Goal: Contribute content: Add original content to the website for others to see

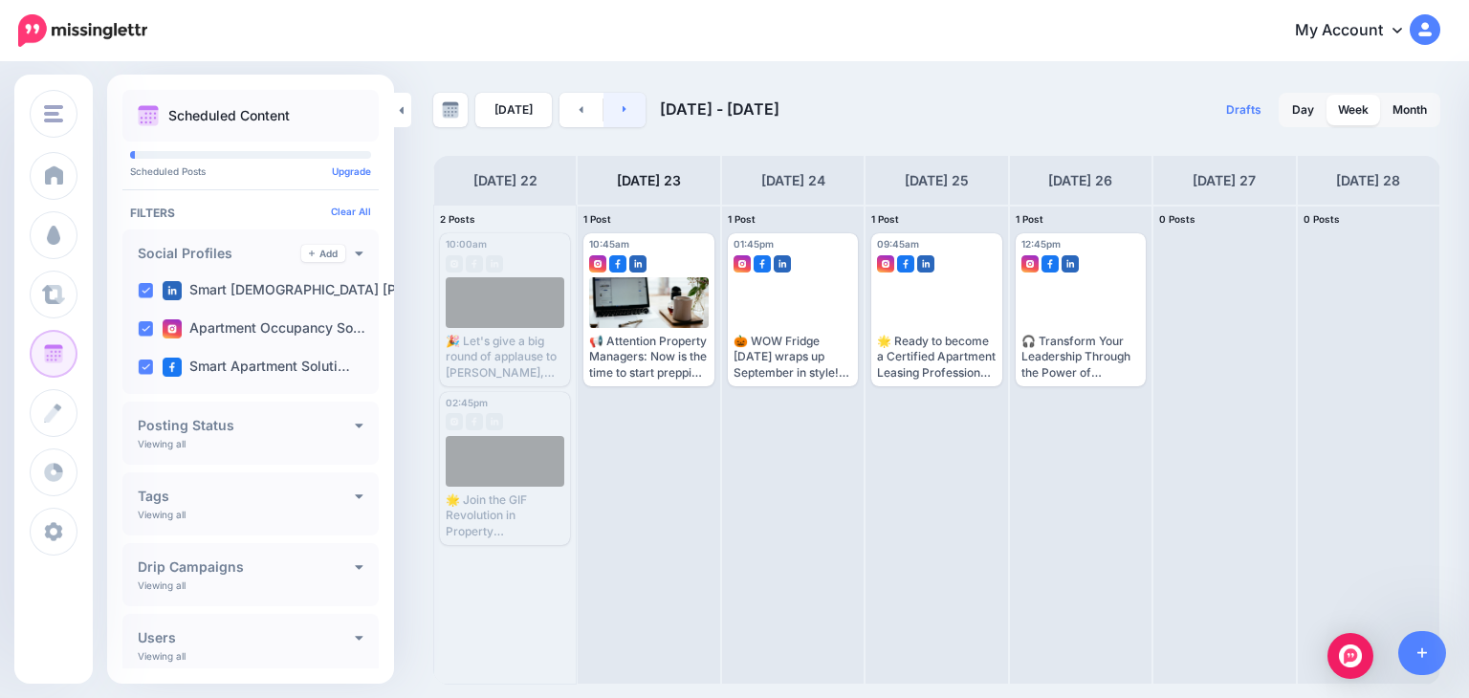
click at [615, 107] on link at bounding box center [625, 110] width 43 height 34
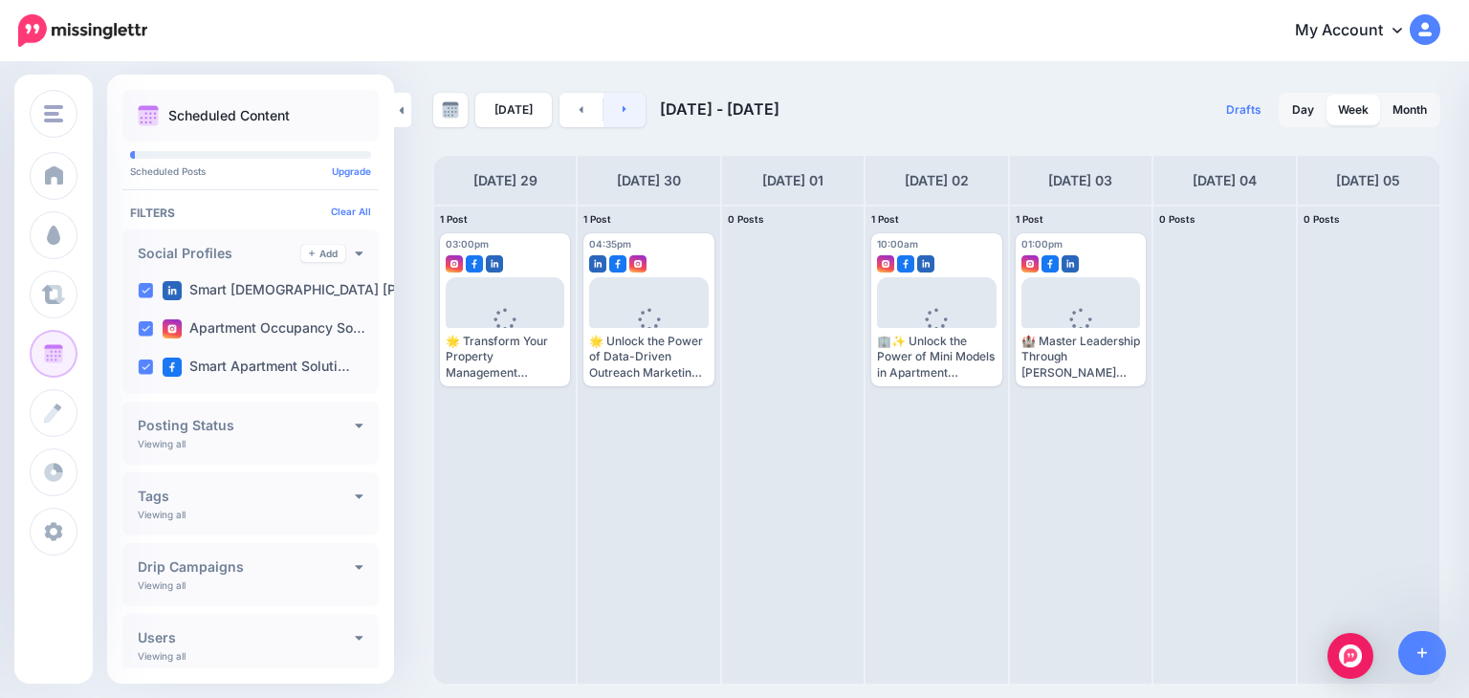
click at [608, 104] on link at bounding box center [625, 110] width 43 height 34
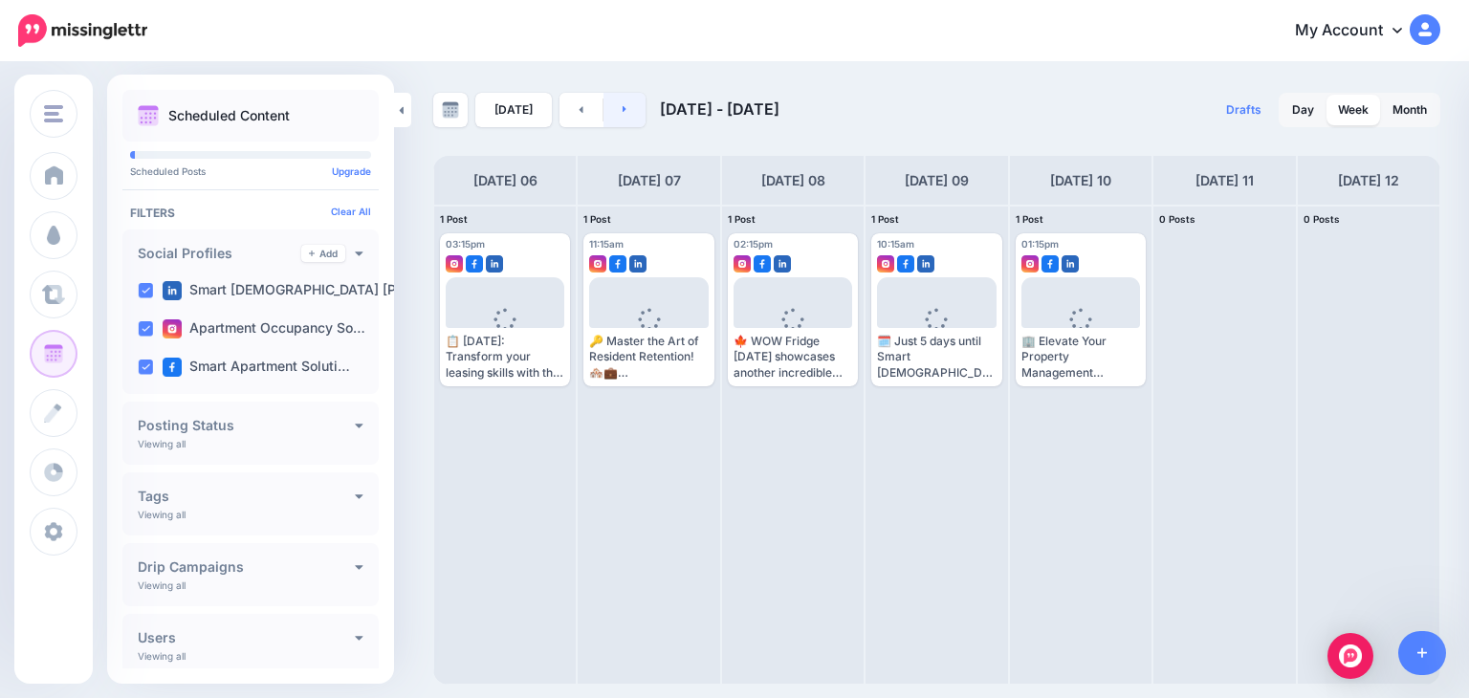
click at [608, 104] on link at bounding box center [625, 110] width 43 height 34
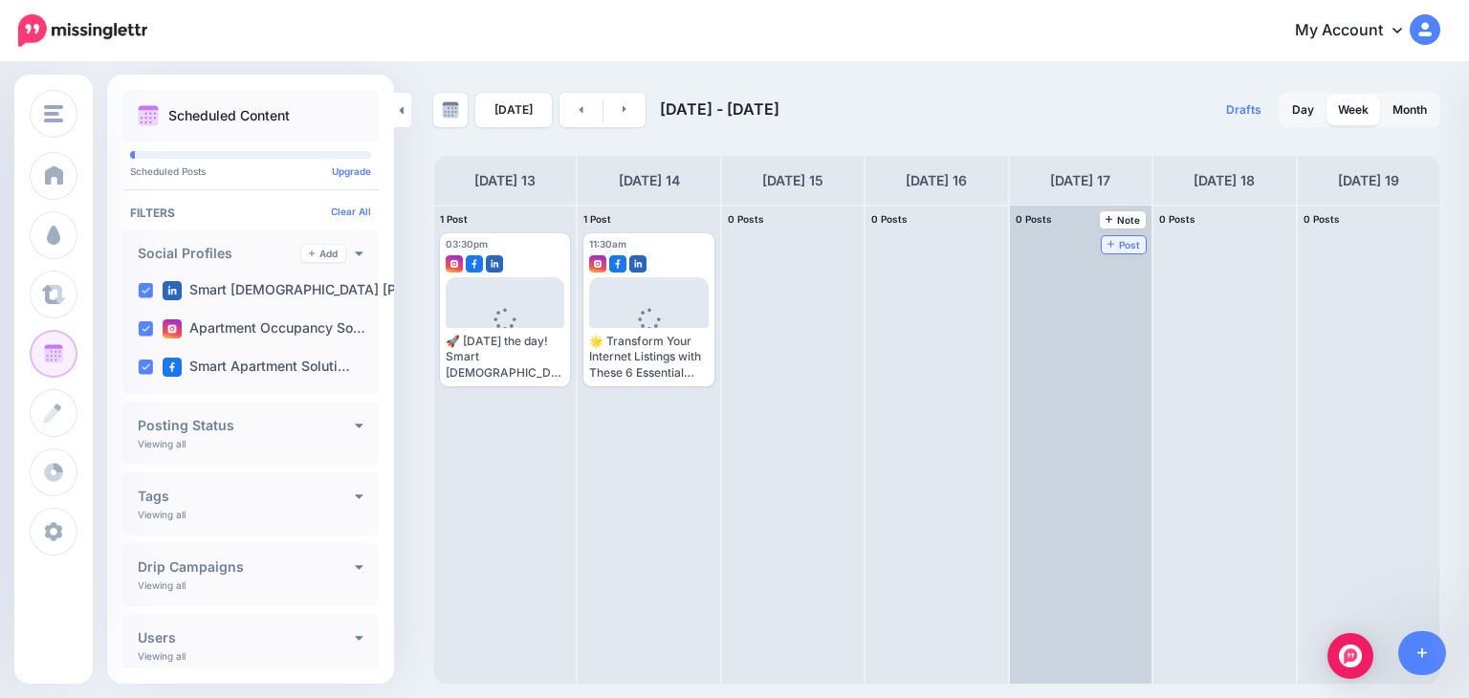
click at [1108, 240] on span "Post" at bounding box center [1124, 245] width 33 height 10
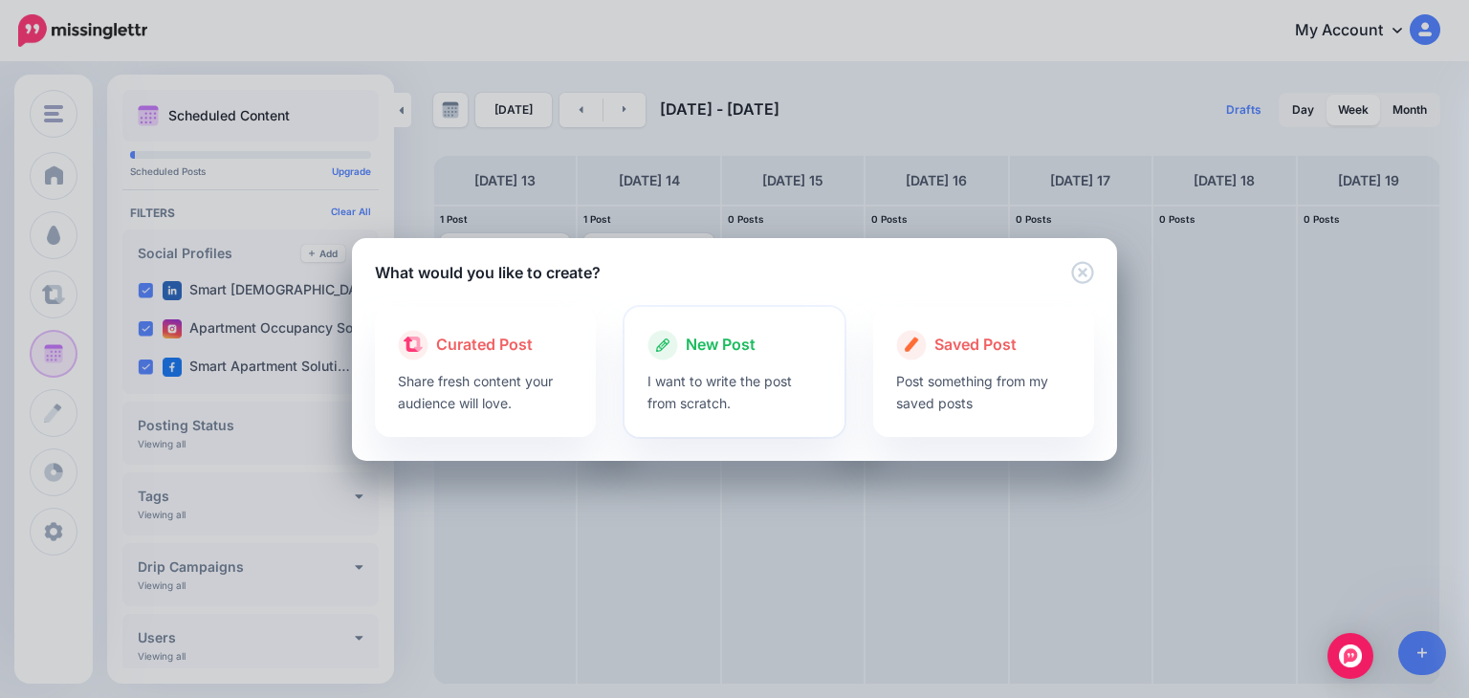
click at [708, 377] on p "I want to write the post from scratch." at bounding box center [735, 392] width 175 height 44
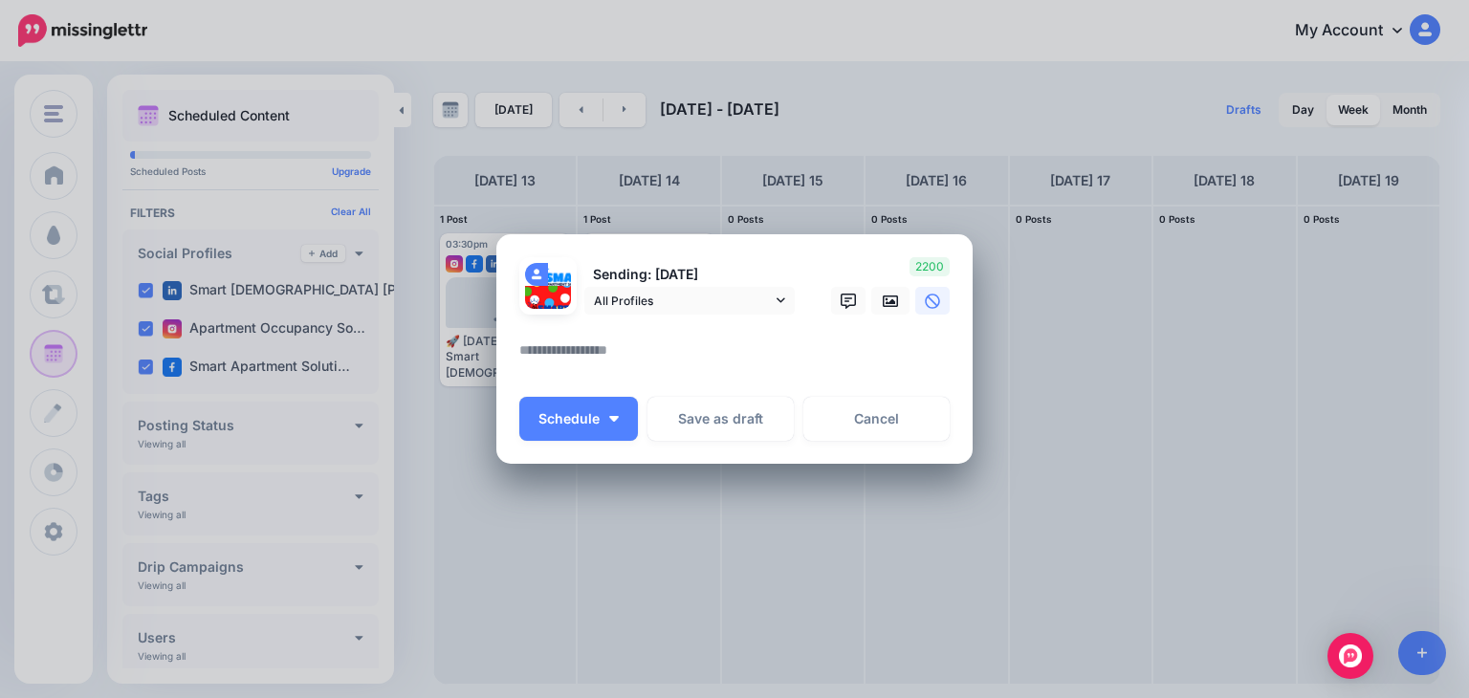
click at [653, 353] on textarea at bounding box center [739, 357] width 440 height 37
paste textarea "**********"
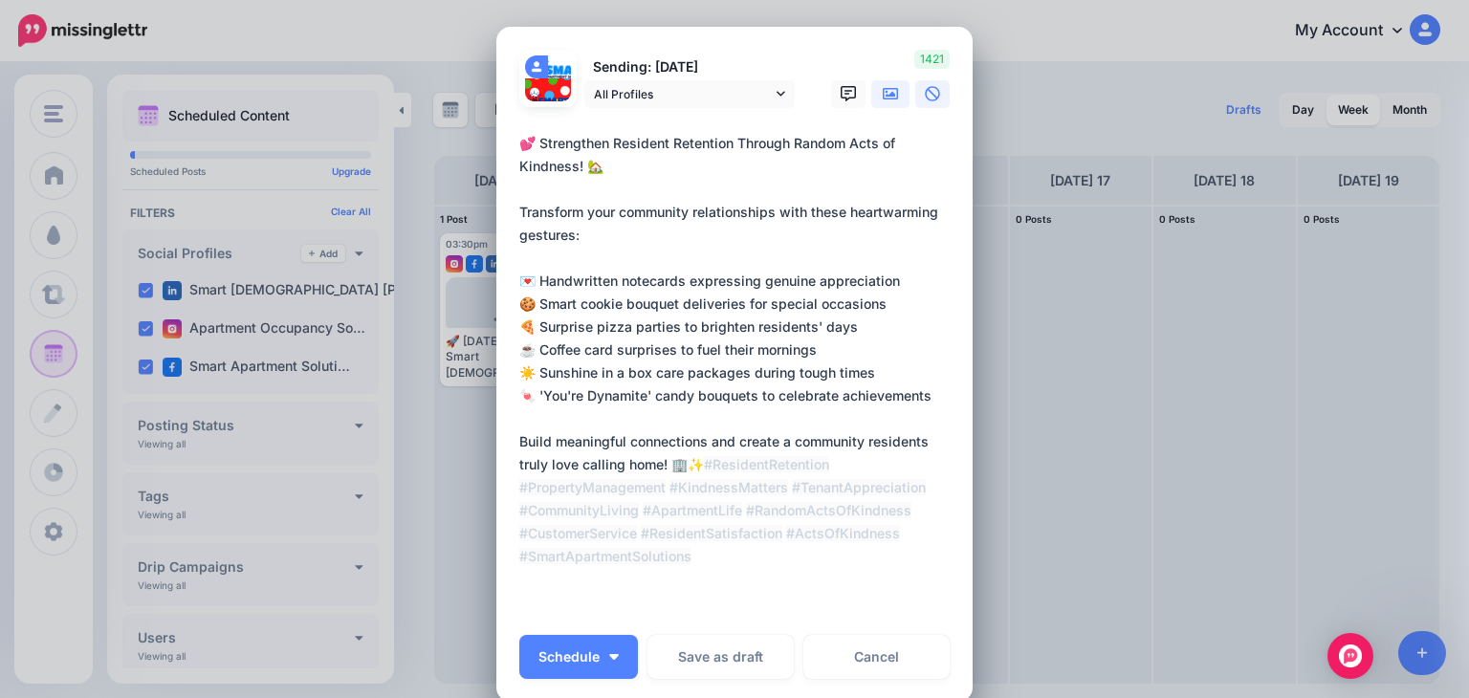
type textarea "**********"
click at [883, 93] on icon at bounding box center [890, 93] width 15 height 11
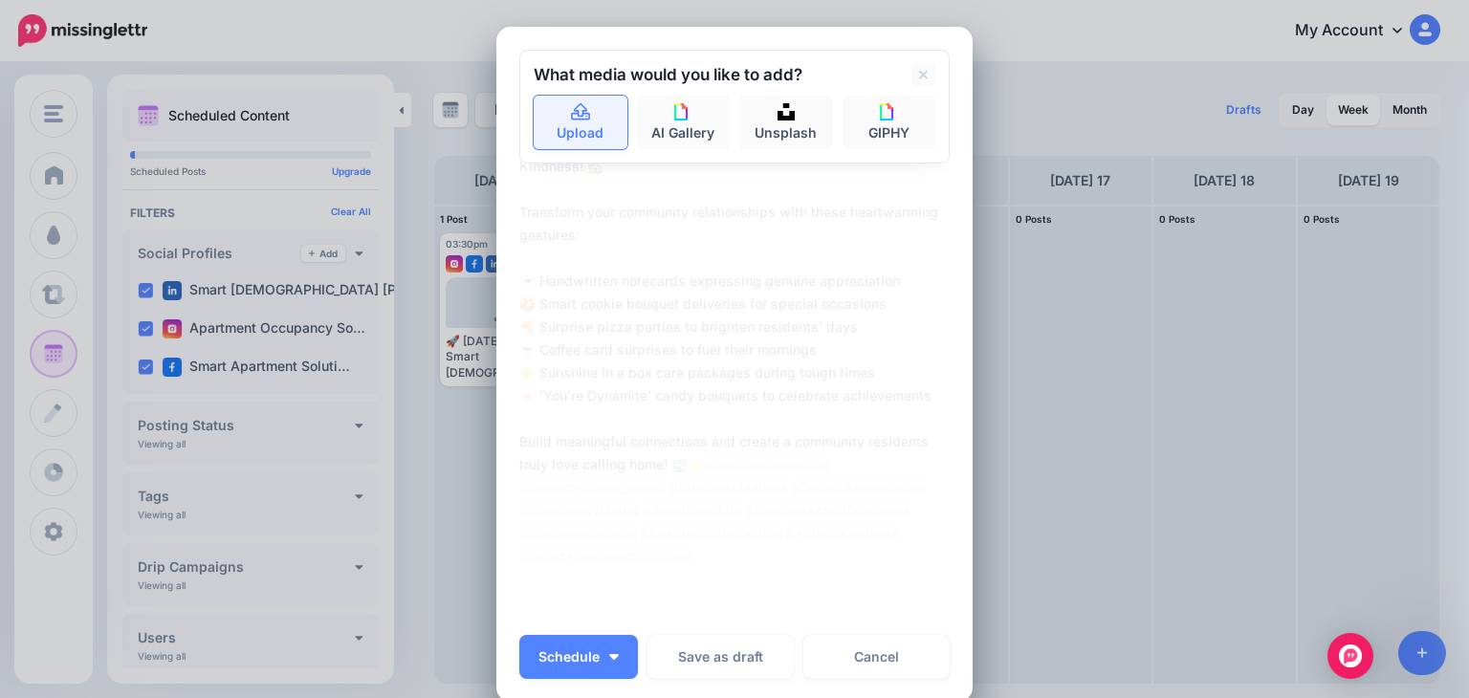
click at [557, 109] on link "Upload" at bounding box center [581, 123] width 94 height 54
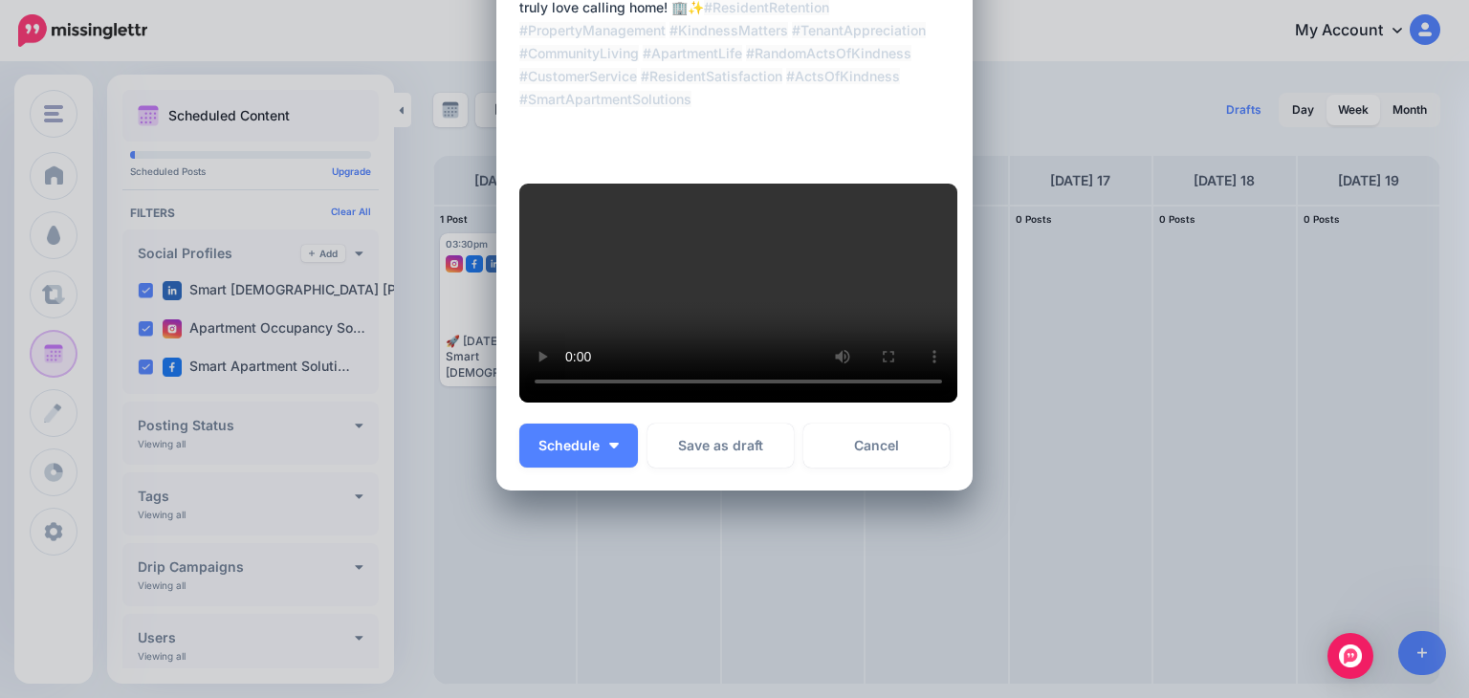
scroll to position [496, 0]
click at [562, 452] on span "Schedule" at bounding box center [569, 445] width 61 height 13
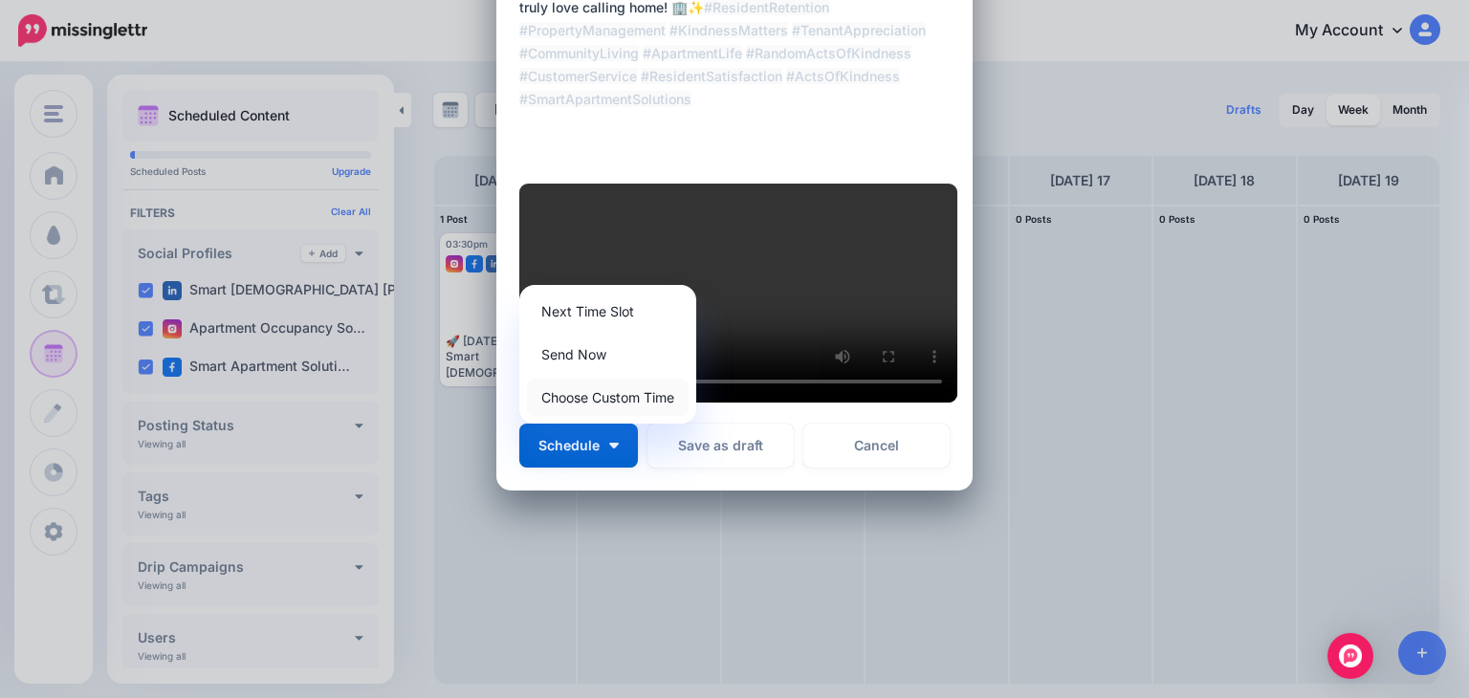
click at [570, 416] on link "Choose Custom Time" at bounding box center [608, 397] width 162 height 37
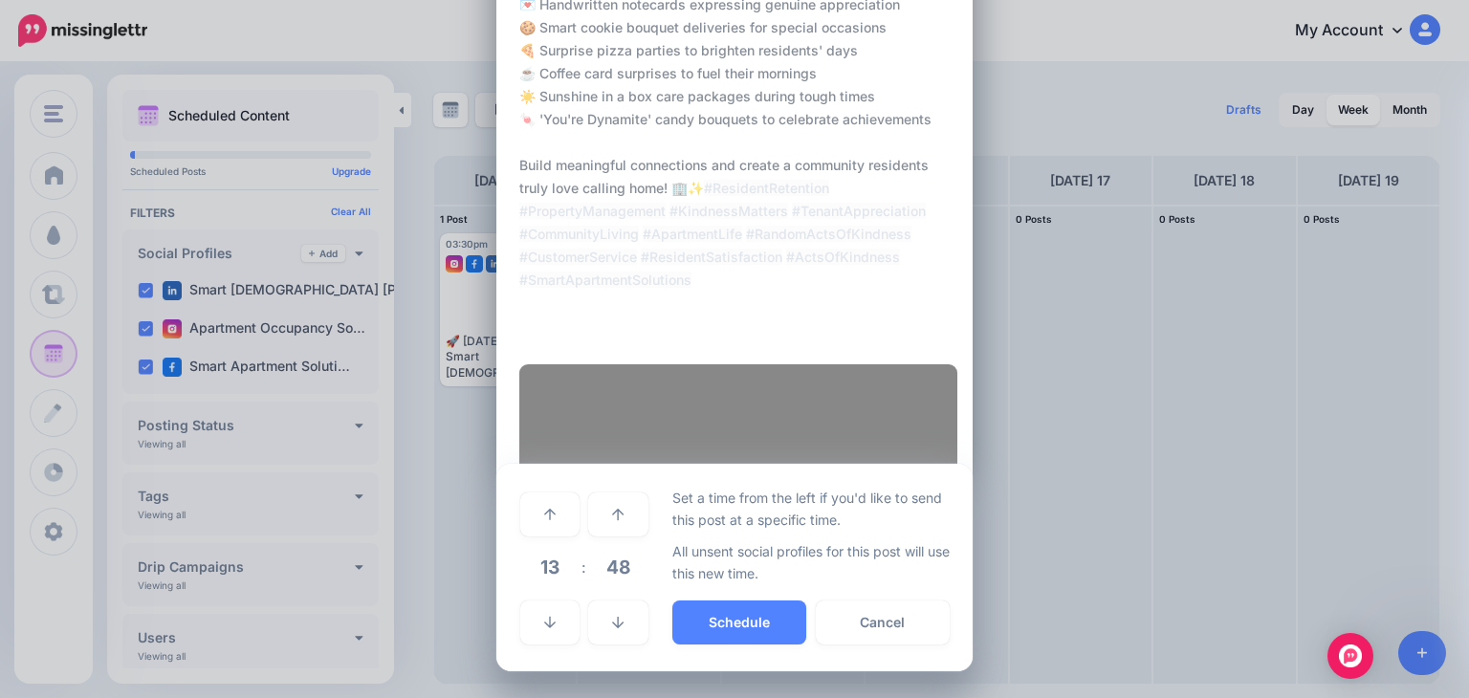
scroll to position [494, 0]
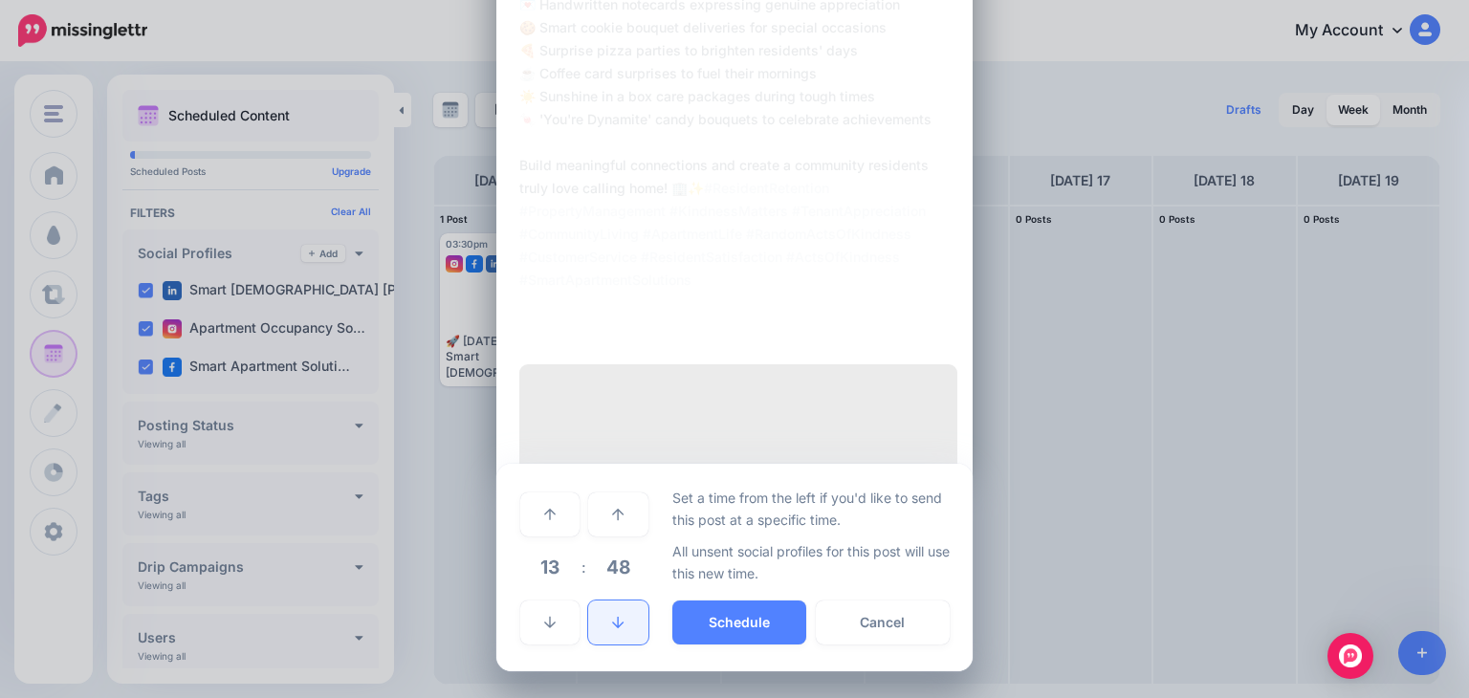
click at [613, 619] on icon at bounding box center [617, 622] width 11 height 13
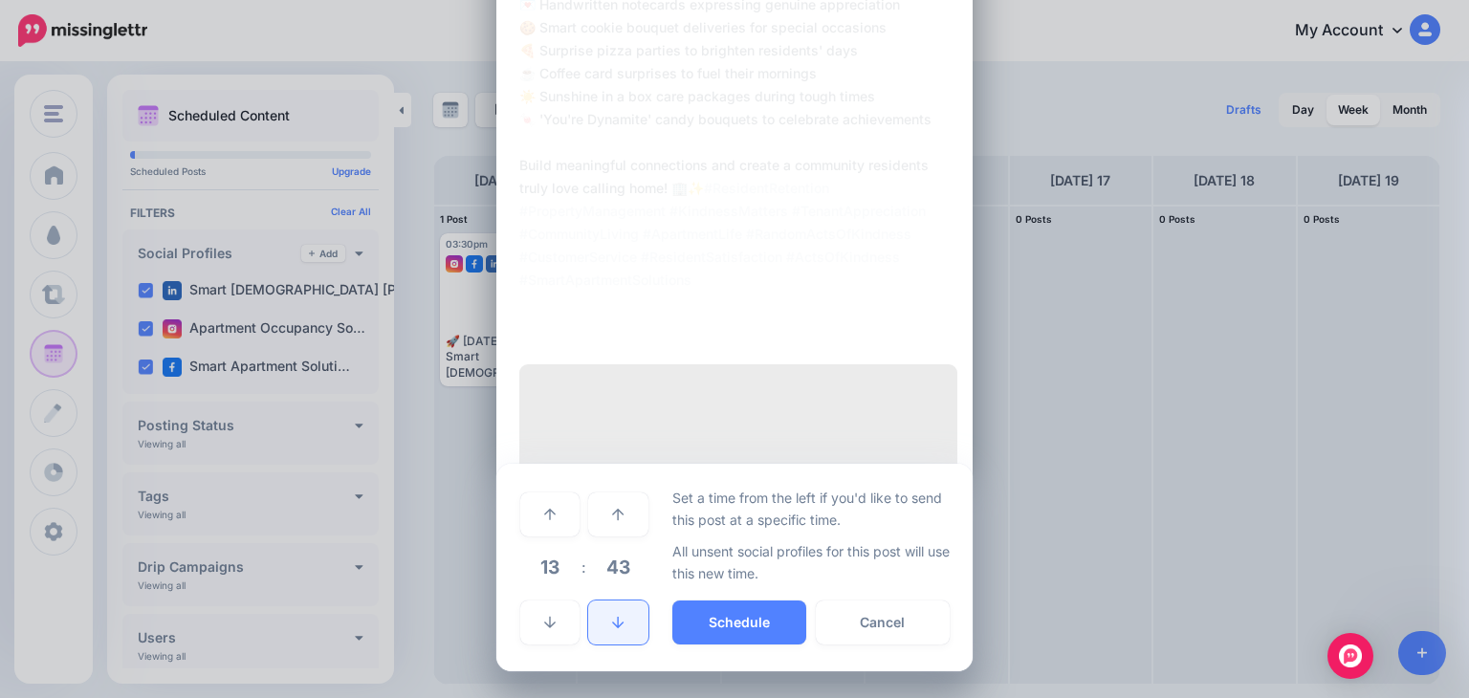
click at [613, 619] on icon at bounding box center [617, 622] width 11 height 13
click at [612, 619] on icon at bounding box center [617, 622] width 11 height 13
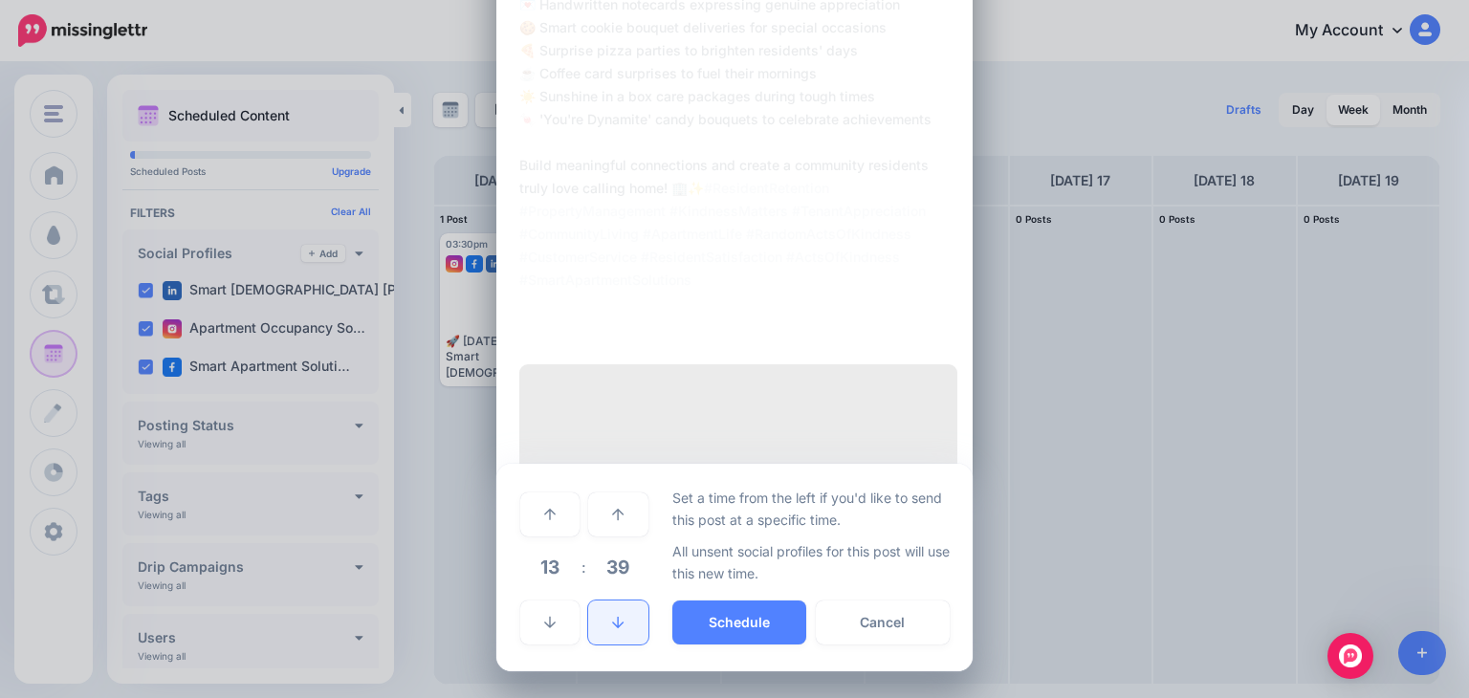
click at [612, 619] on icon at bounding box center [617, 622] width 11 height 13
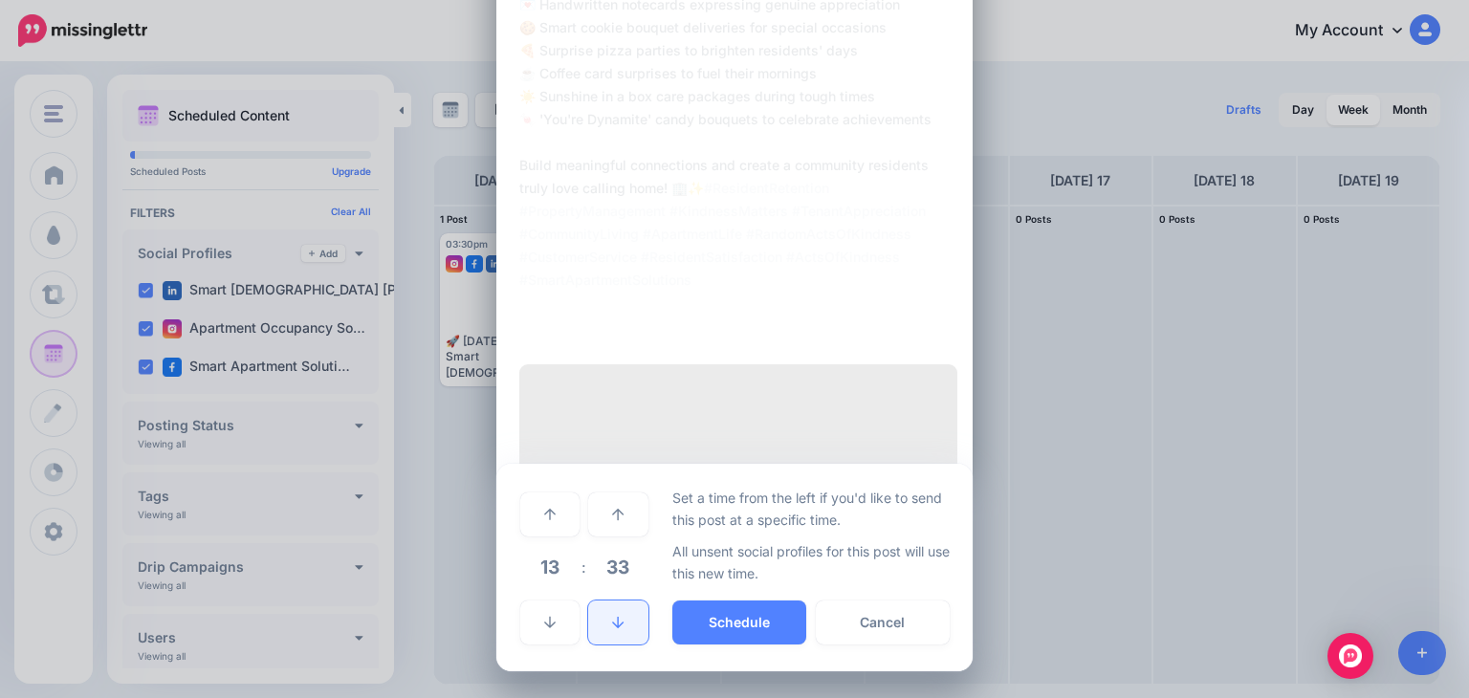
click at [612, 619] on icon at bounding box center [617, 622] width 11 height 13
click at [736, 624] on button "Schedule" at bounding box center [739, 623] width 134 height 44
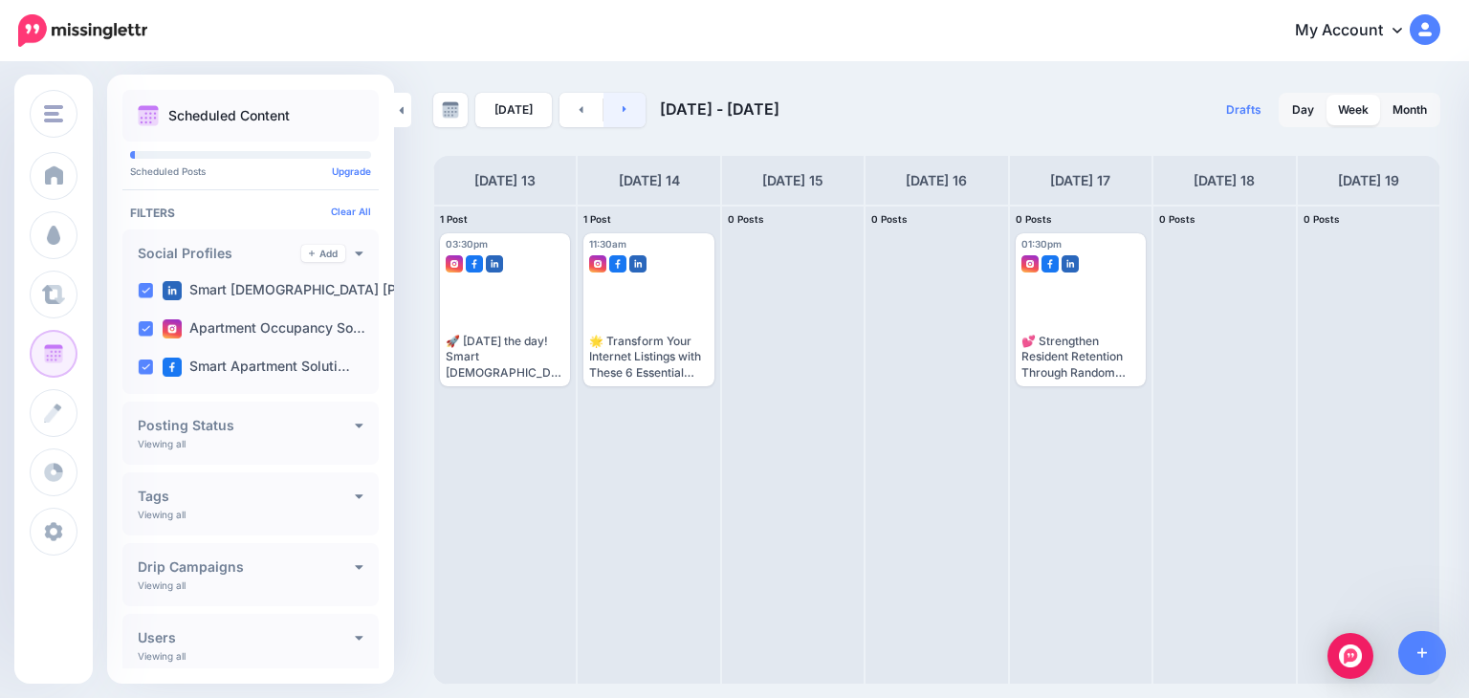
click at [628, 113] on link at bounding box center [625, 110] width 43 height 34
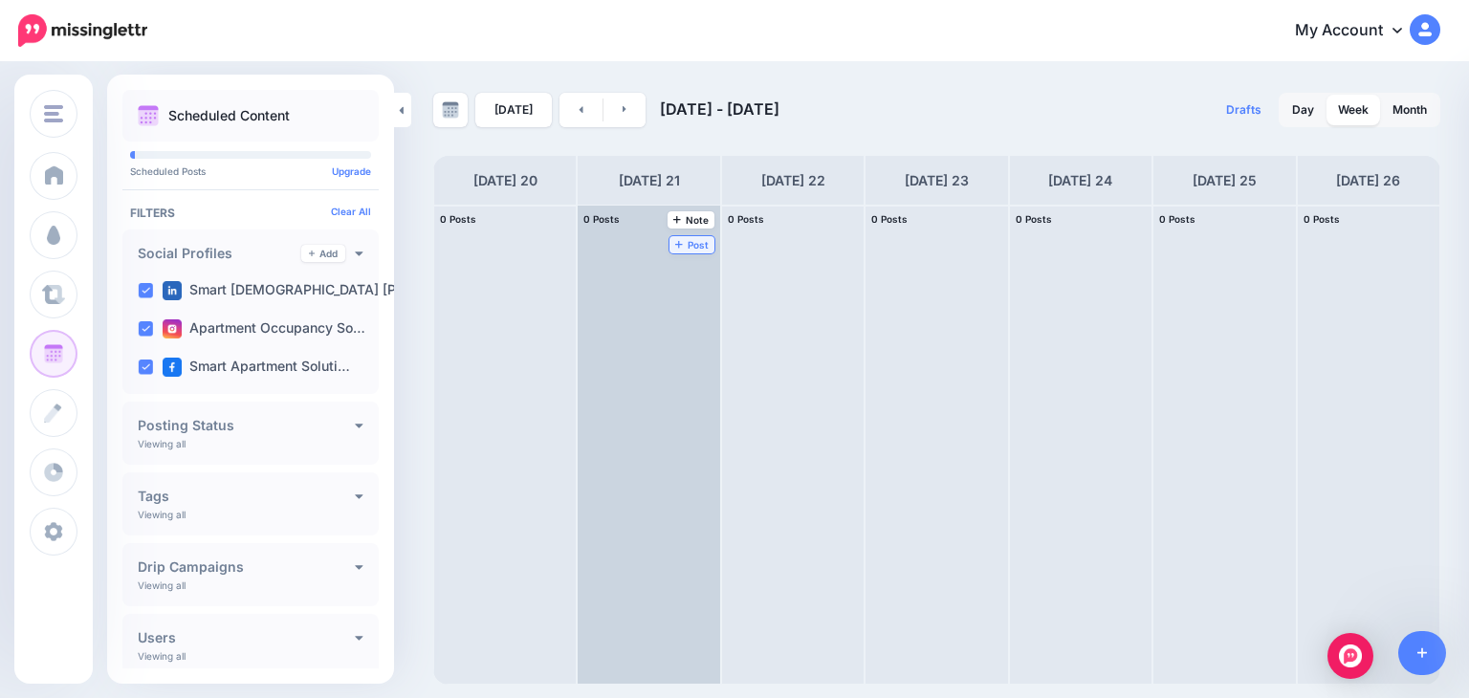
click at [675, 240] on span "Post" at bounding box center [691, 245] width 33 height 10
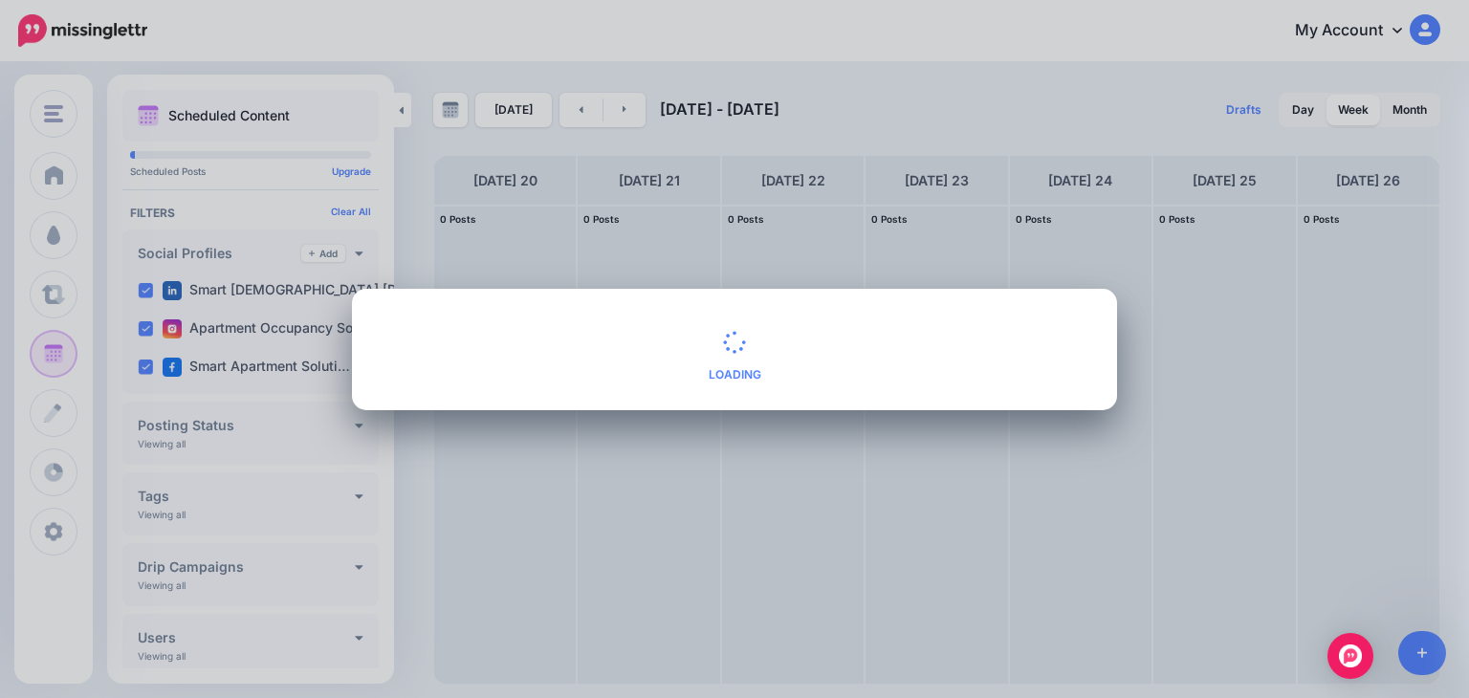
scroll to position [0, 0]
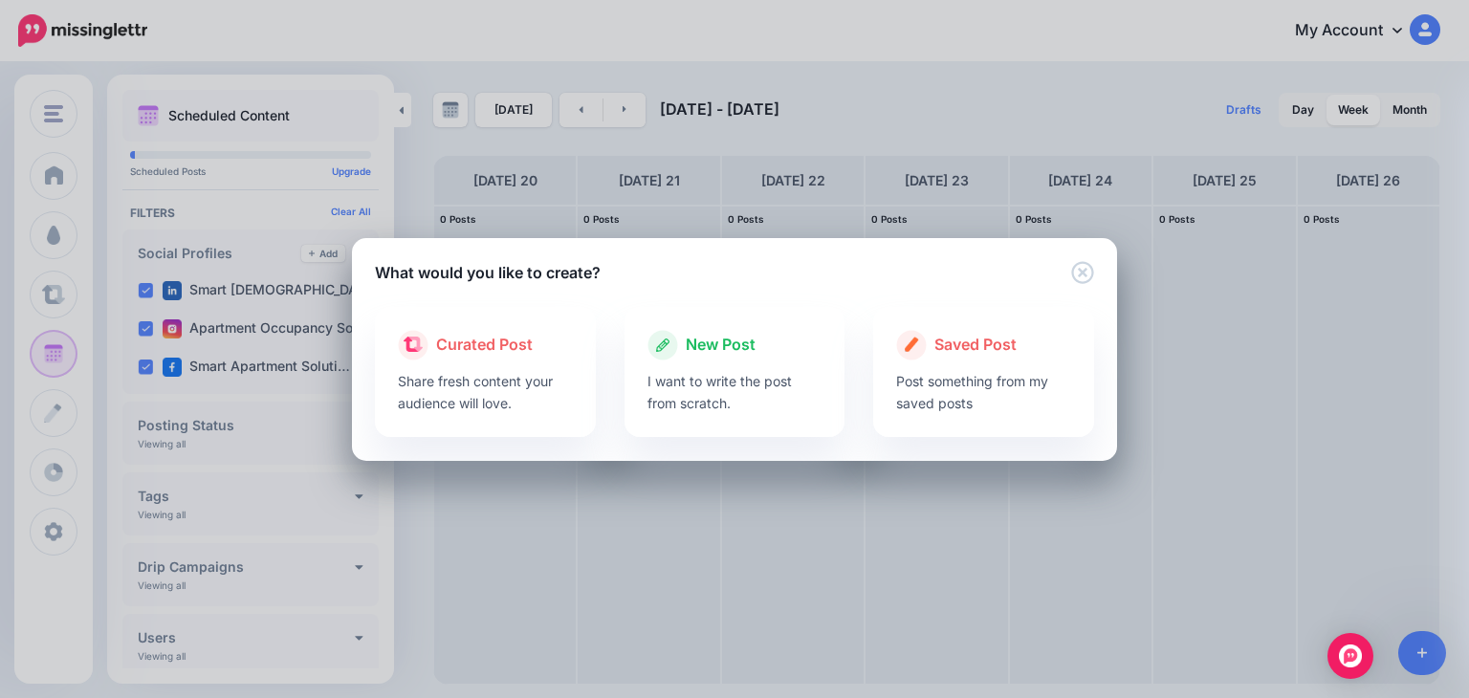
click at [731, 384] on p "I want to write the post from scratch." at bounding box center [735, 392] width 175 height 44
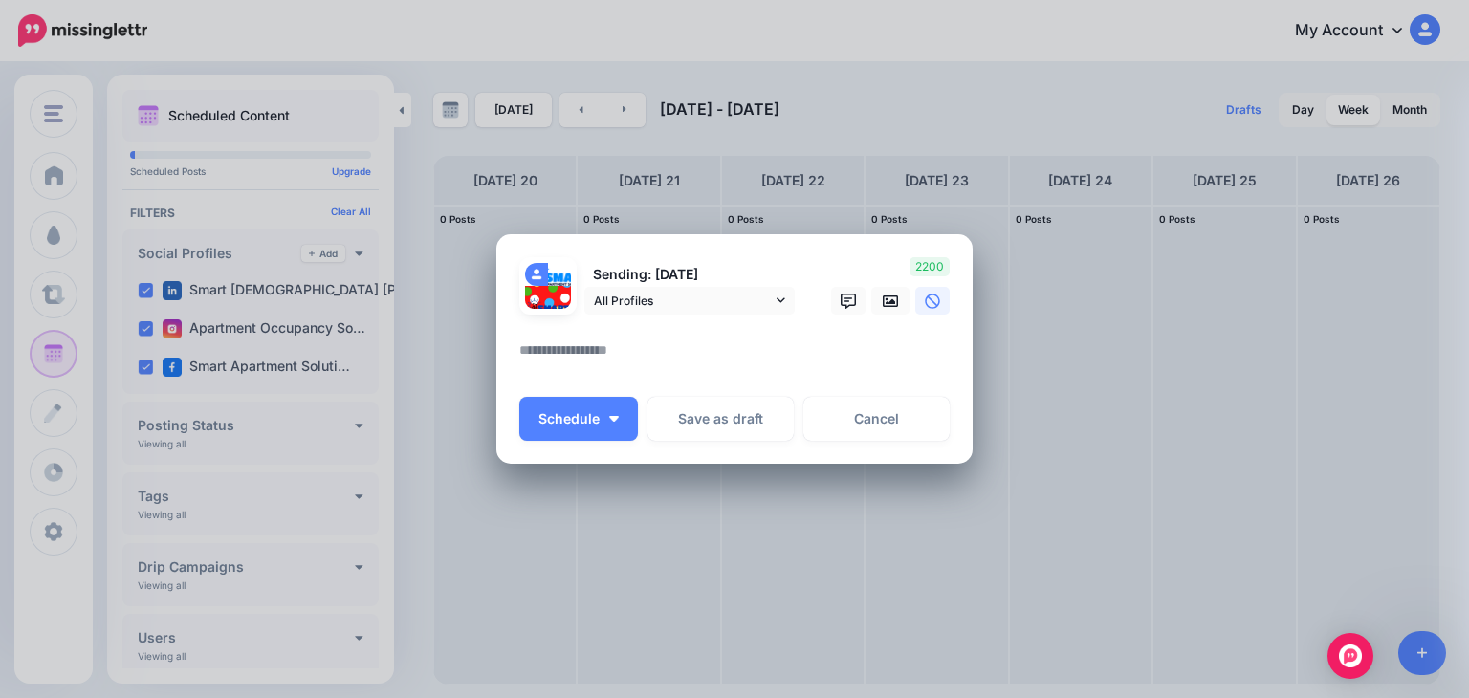
click at [606, 352] on textarea at bounding box center [739, 357] width 440 height 37
paste textarea "**********"
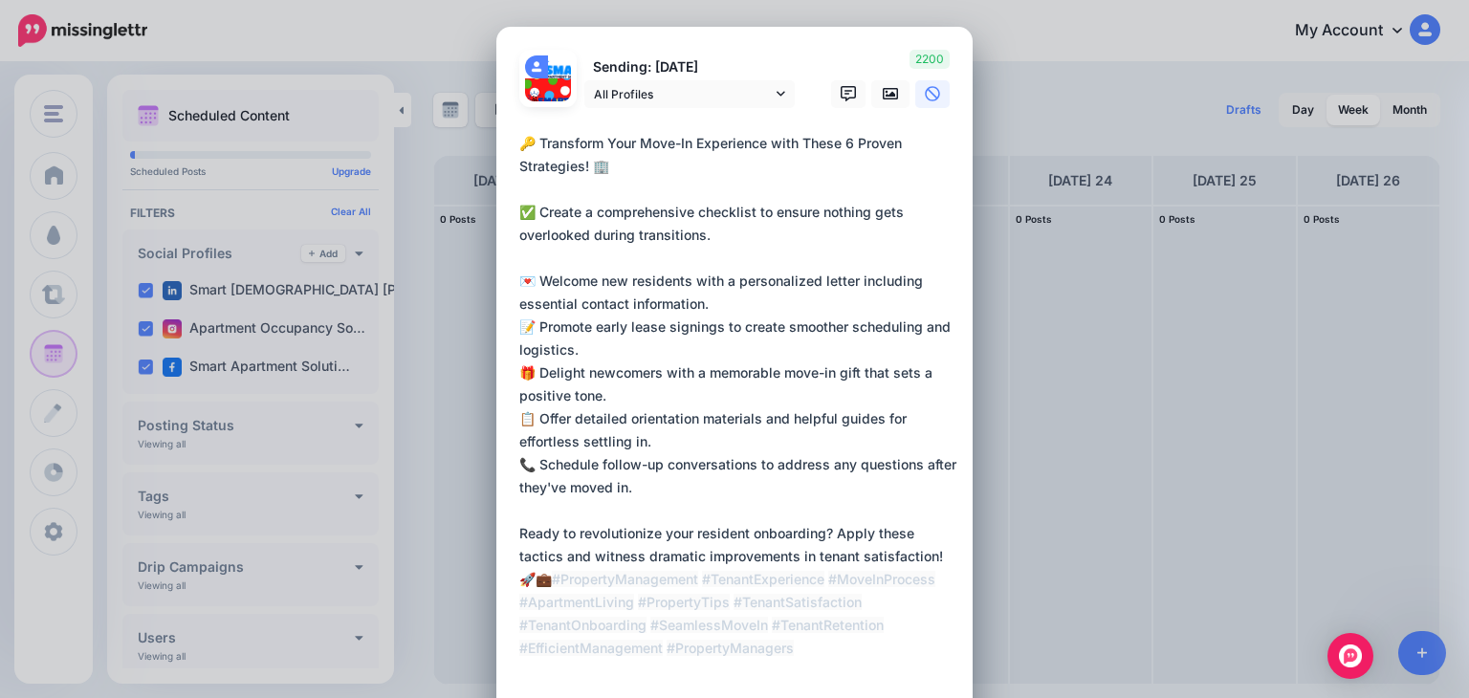
scroll to position [4, 0]
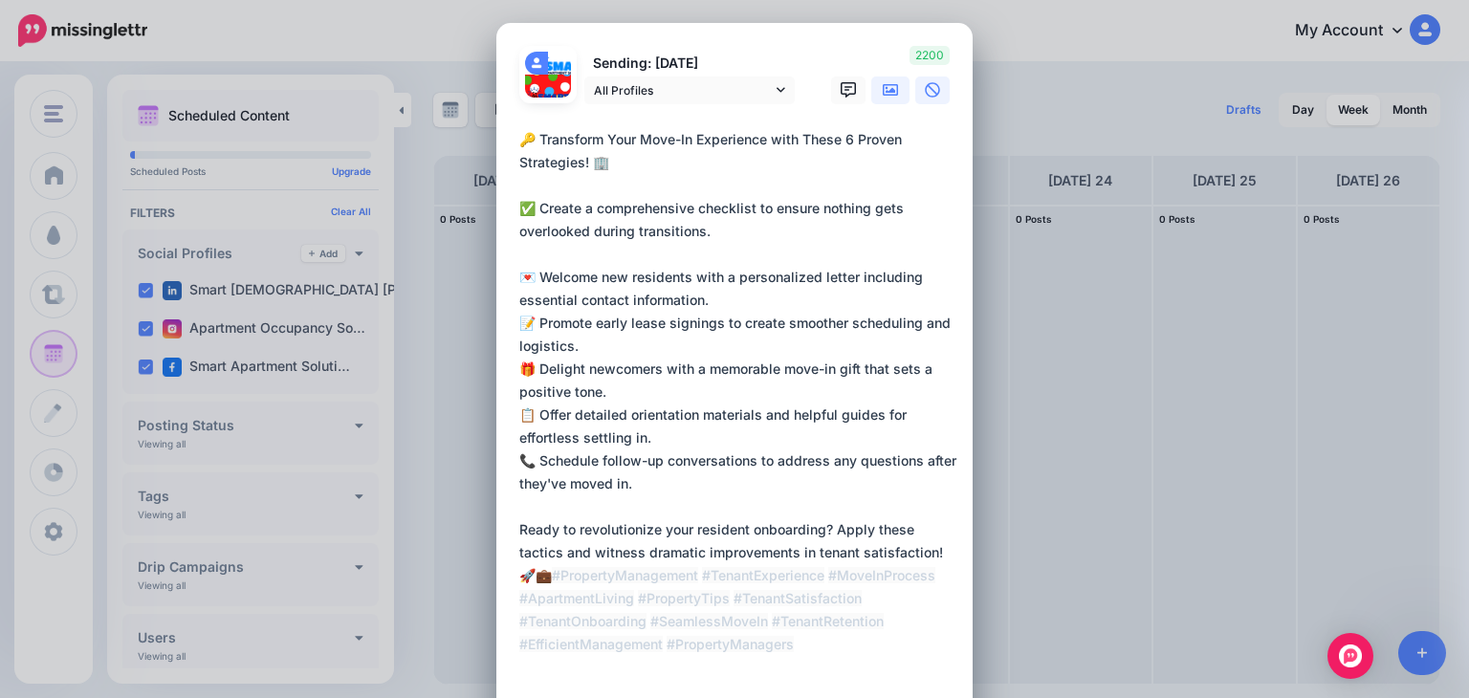
type textarea "**********"
click at [885, 89] on icon at bounding box center [890, 89] width 15 height 11
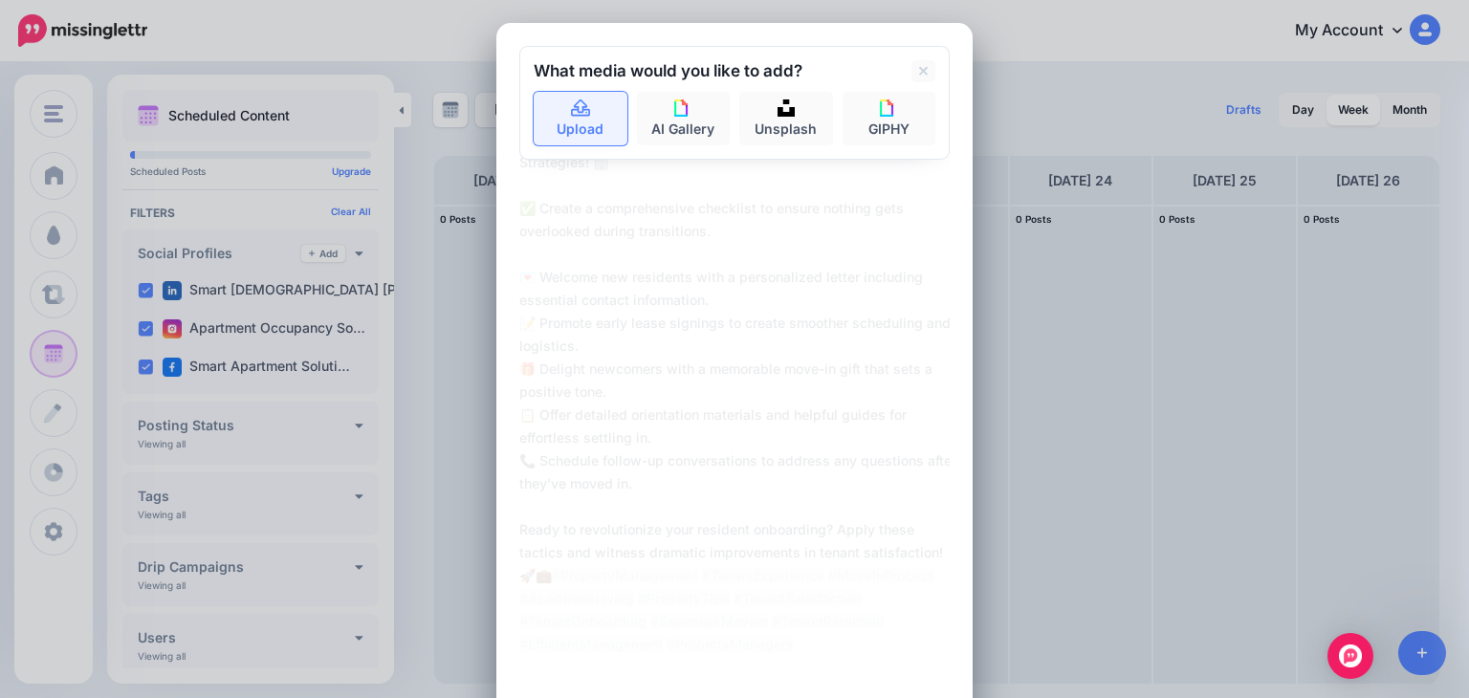
click at [566, 121] on link "Upload" at bounding box center [581, 119] width 94 height 54
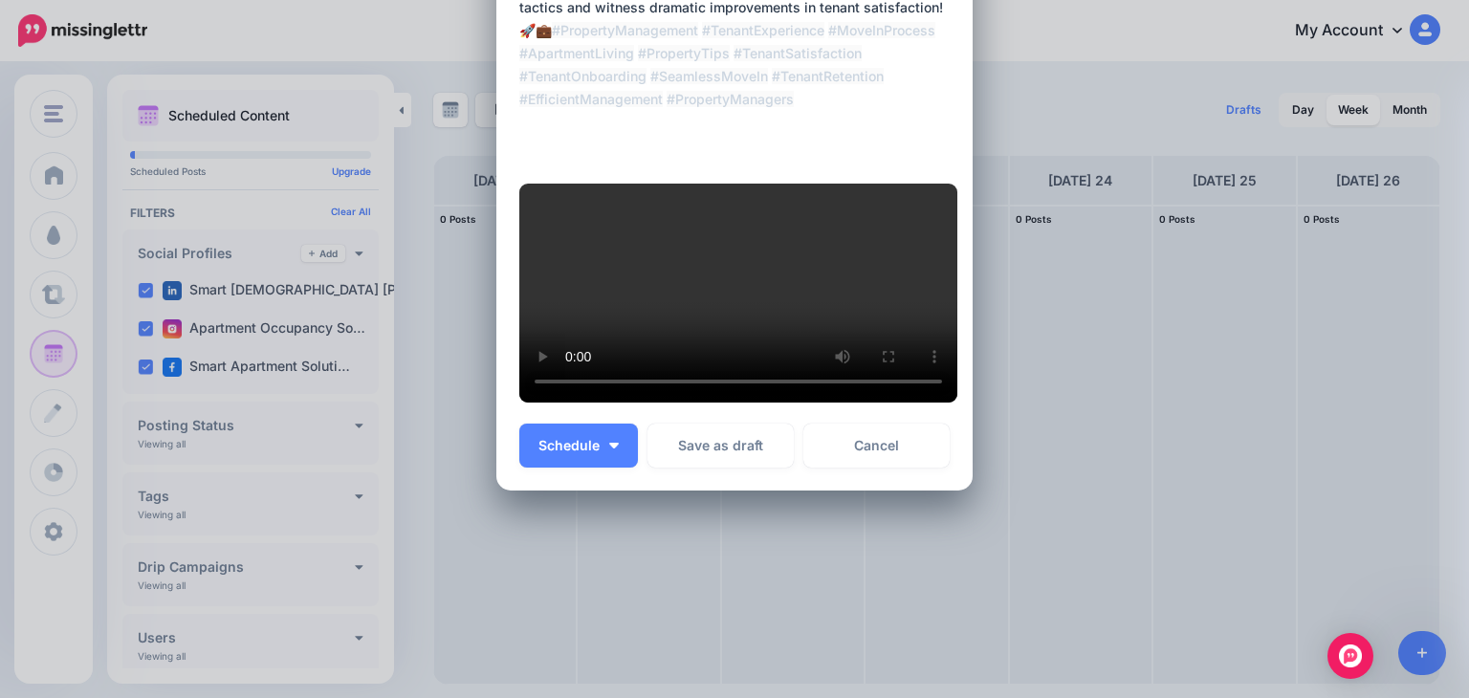
scroll to position [749, 0]
click at [555, 468] on button "Schedule" at bounding box center [578, 446] width 119 height 44
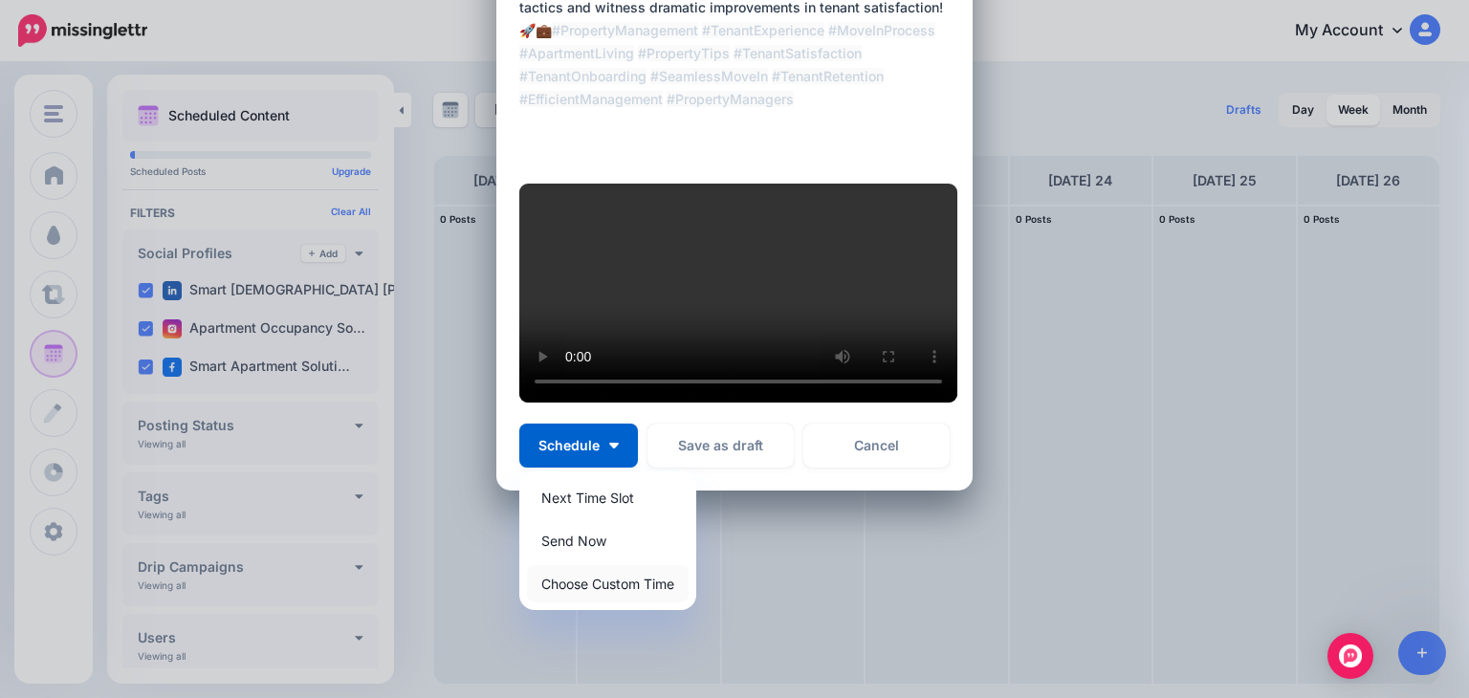
click at [572, 603] on link "Choose Custom Time" at bounding box center [608, 583] width 162 height 37
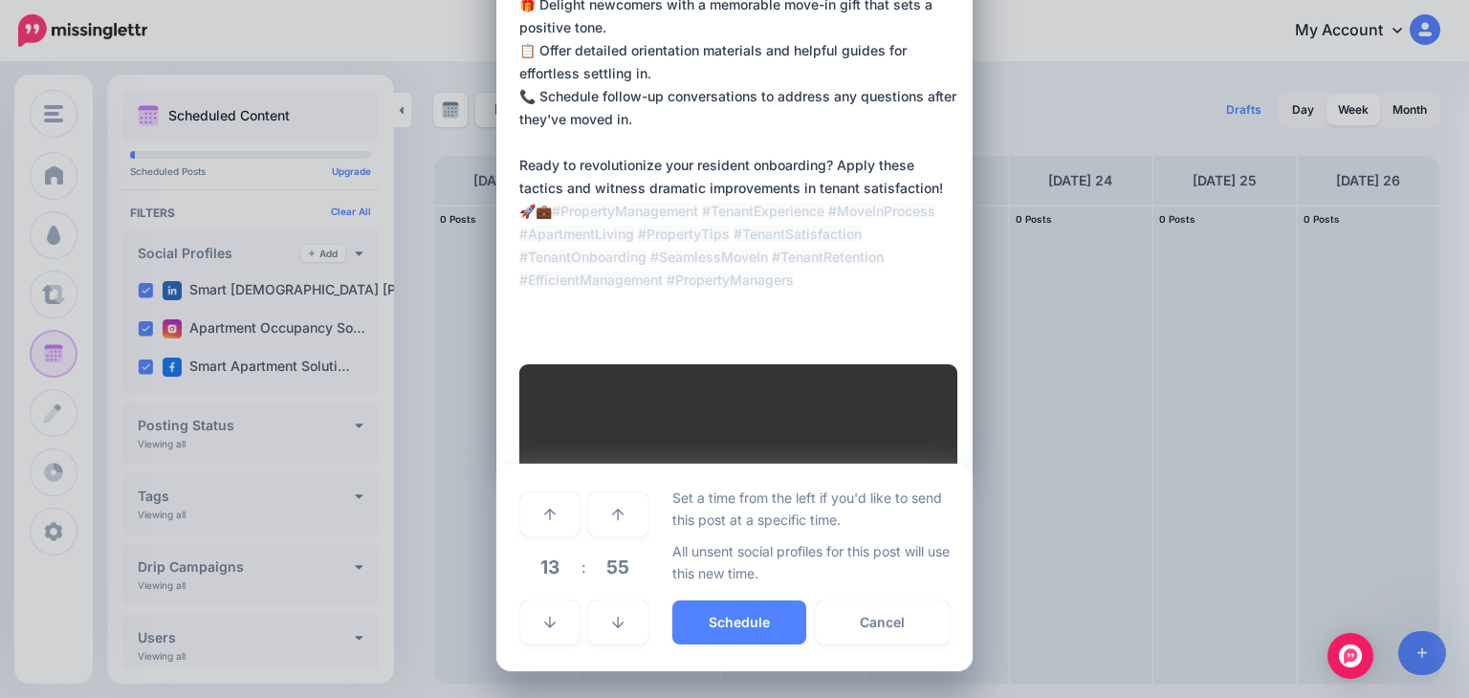
scroll to position [585, 0]
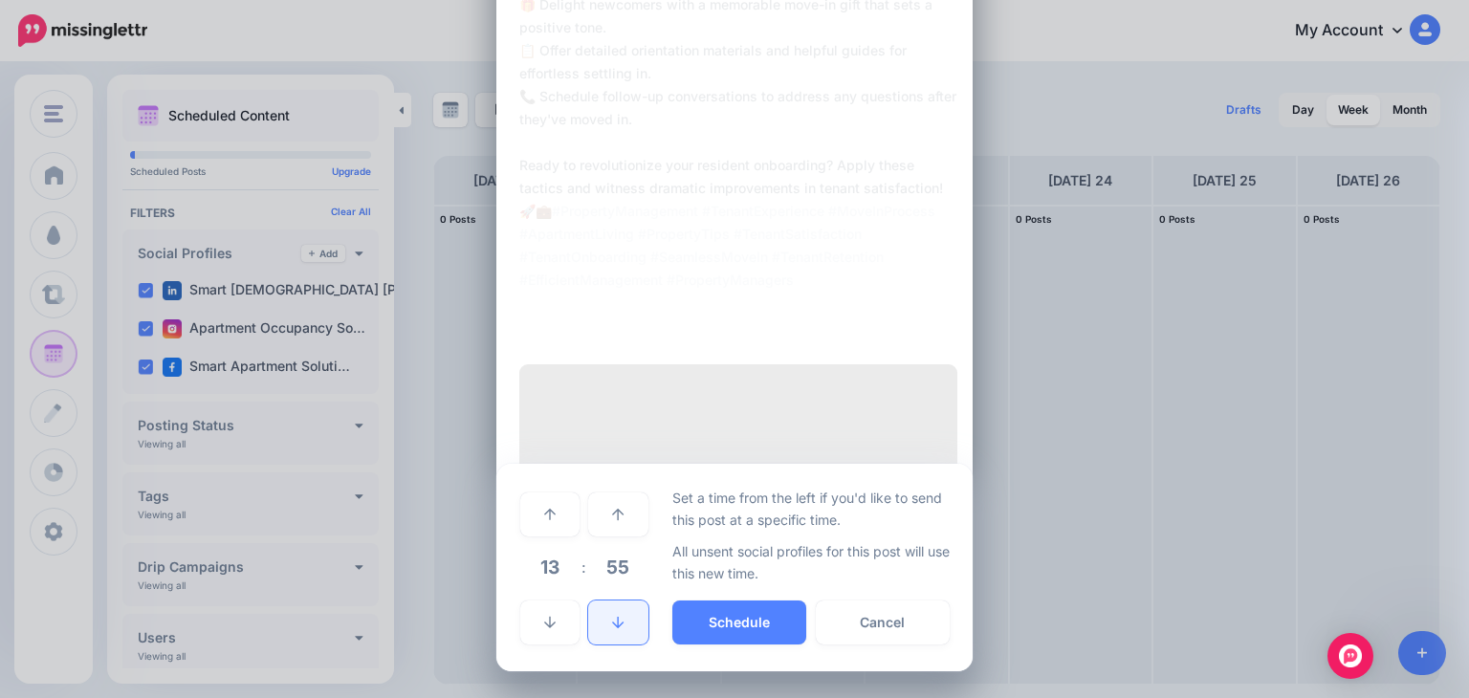
click at [604, 617] on link at bounding box center [617, 623] width 59 height 44
click at [603, 617] on link at bounding box center [617, 623] width 59 height 44
click at [602, 617] on link at bounding box center [617, 623] width 59 height 44
click at [602, 616] on link at bounding box center [617, 623] width 59 height 44
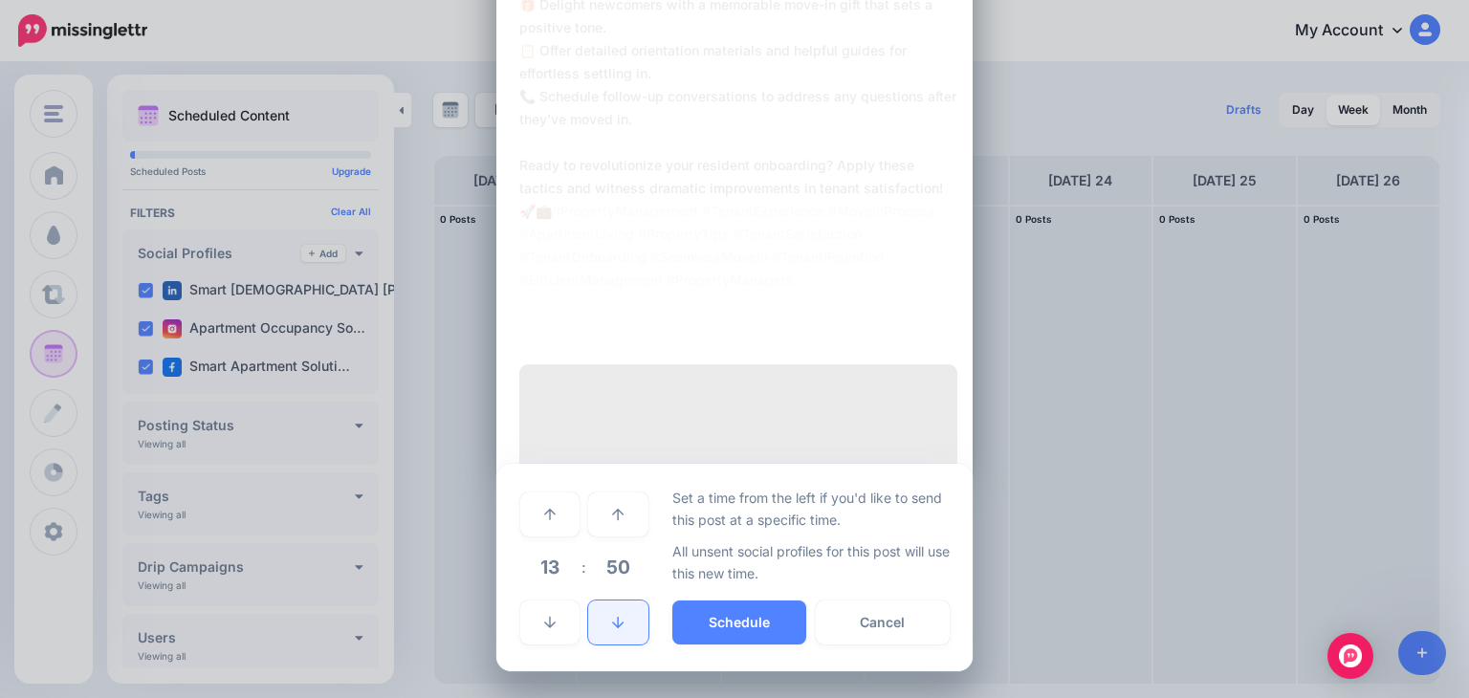
click at [602, 614] on link at bounding box center [617, 623] width 59 height 44
click at [605, 615] on link at bounding box center [617, 623] width 59 height 44
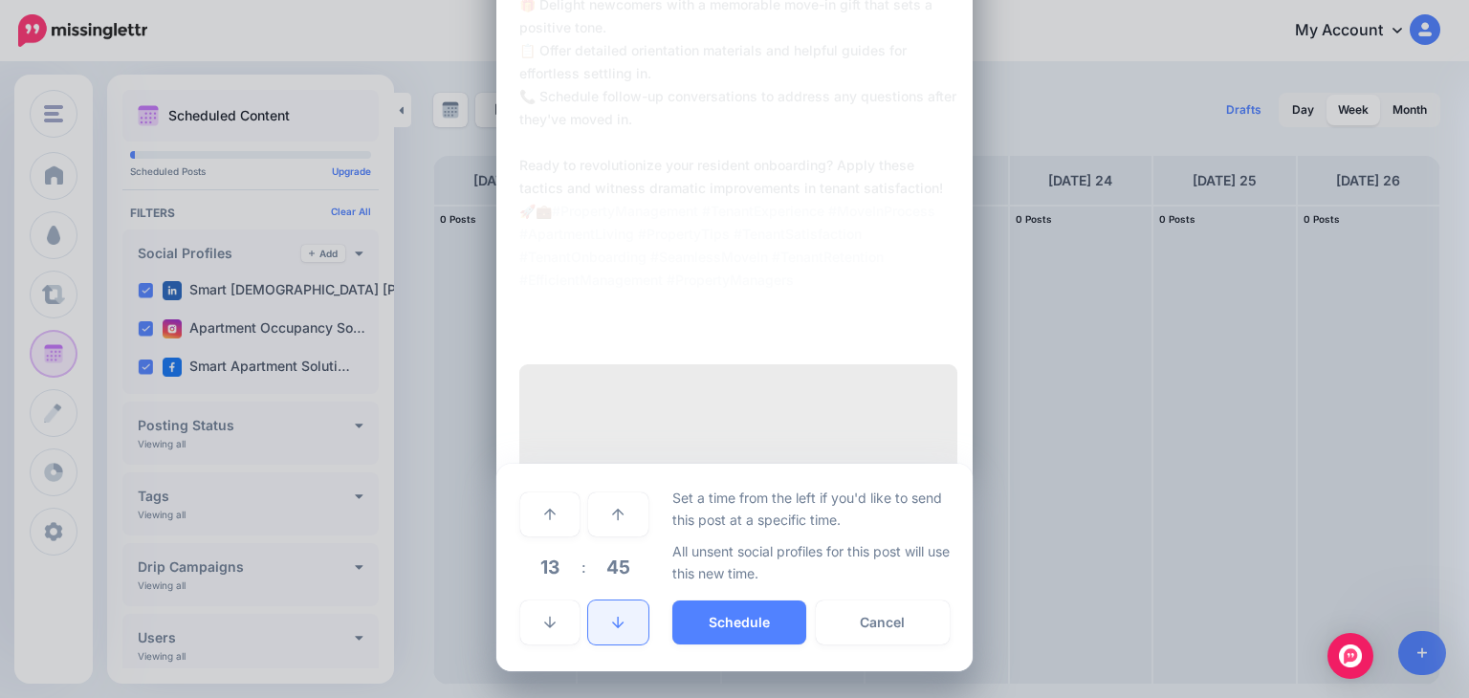
click at [612, 616] on icon at bounding box center [617, 622] width 11 height 13
click at [594, 512] on link at bounding box center [617, 515] width 59 height 44
click at [536, 627] on link at bounding box center [549, 623] width 59 height 44
click at [544, 626] on icon at bounding box center [549, 622] width 11 height 13
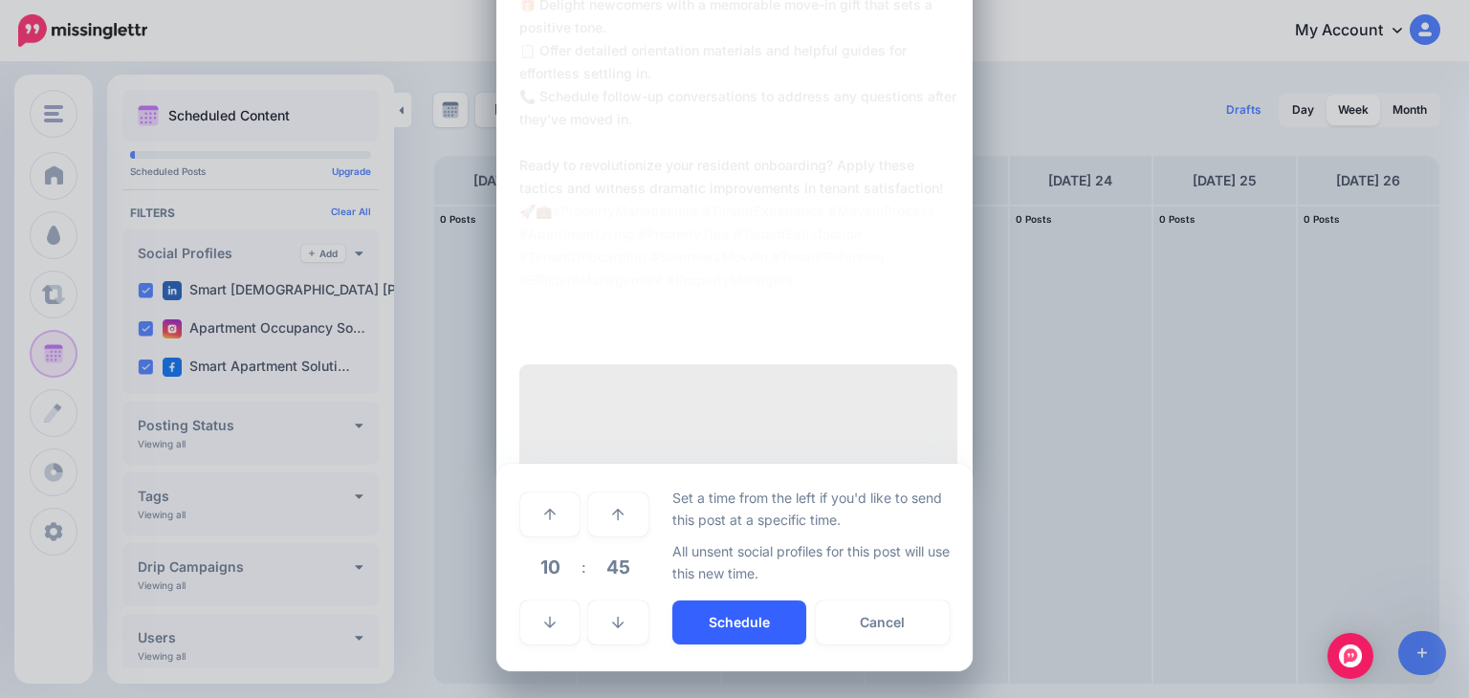
drag, startPoint x: 736, startPoint y: 607, endPoint x: 692, endPoint y: 613, distance: 44.4
click at [735, 606] on button "Schedule" at bounding box center [739, 623] width 134 height 44
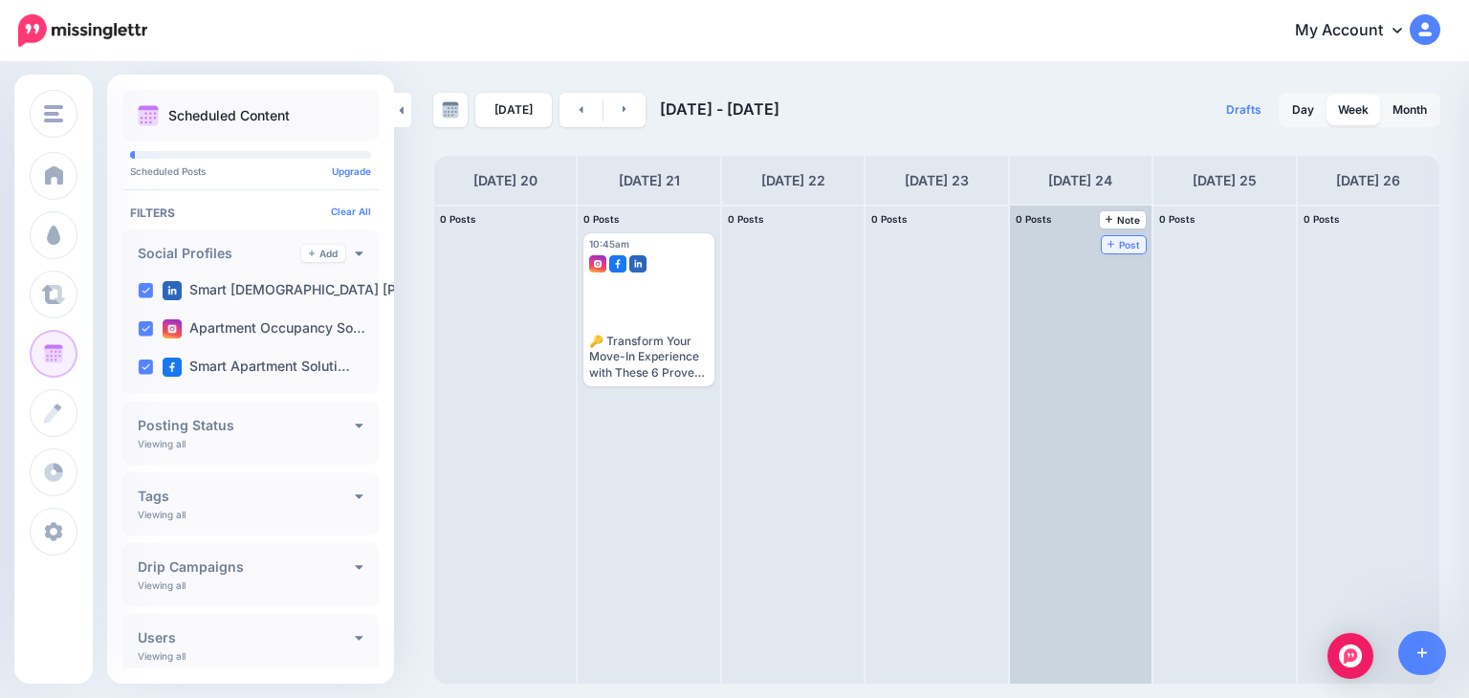
click at [1108, 240] on span "Post" at bounding box center [1124, 245] width 33 height 10
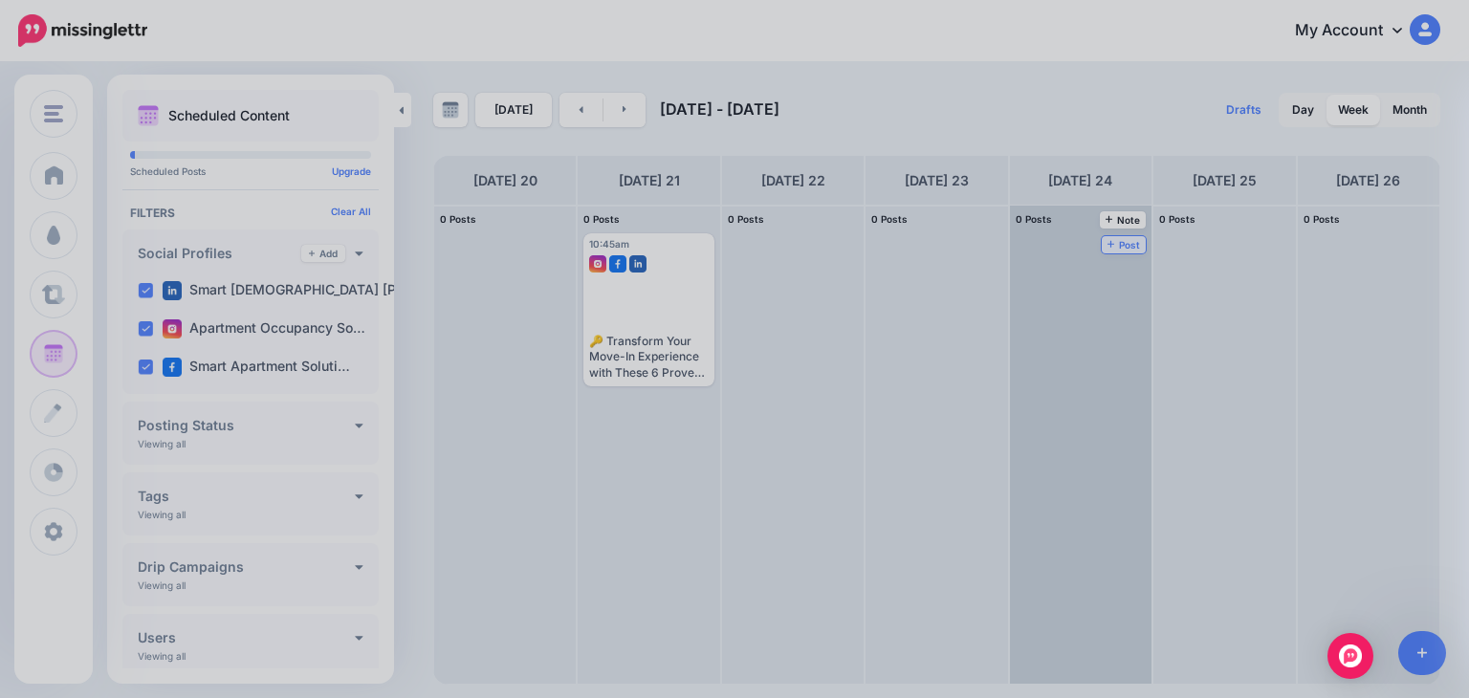
scroll to position [0, 0]
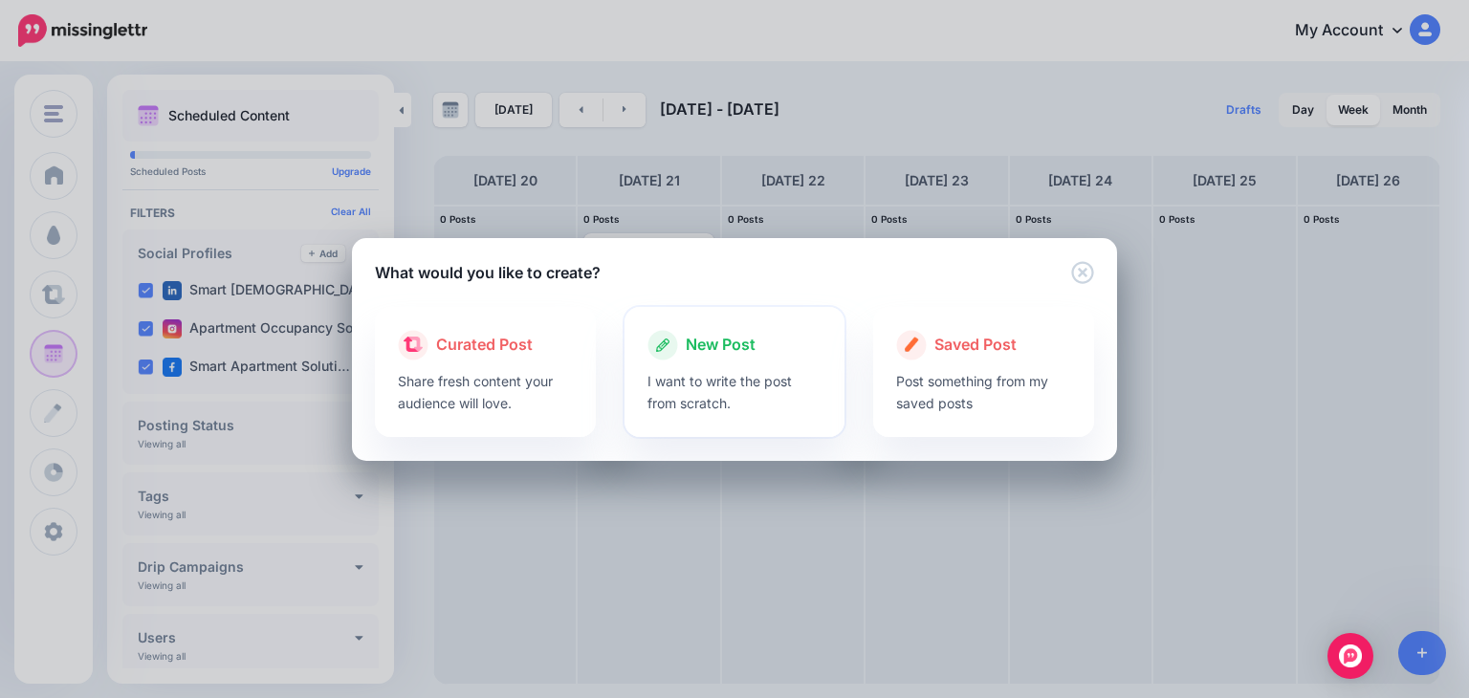
click at [713, 349] on span "New Post" at bounding box center [721, 345] width 70 height 25
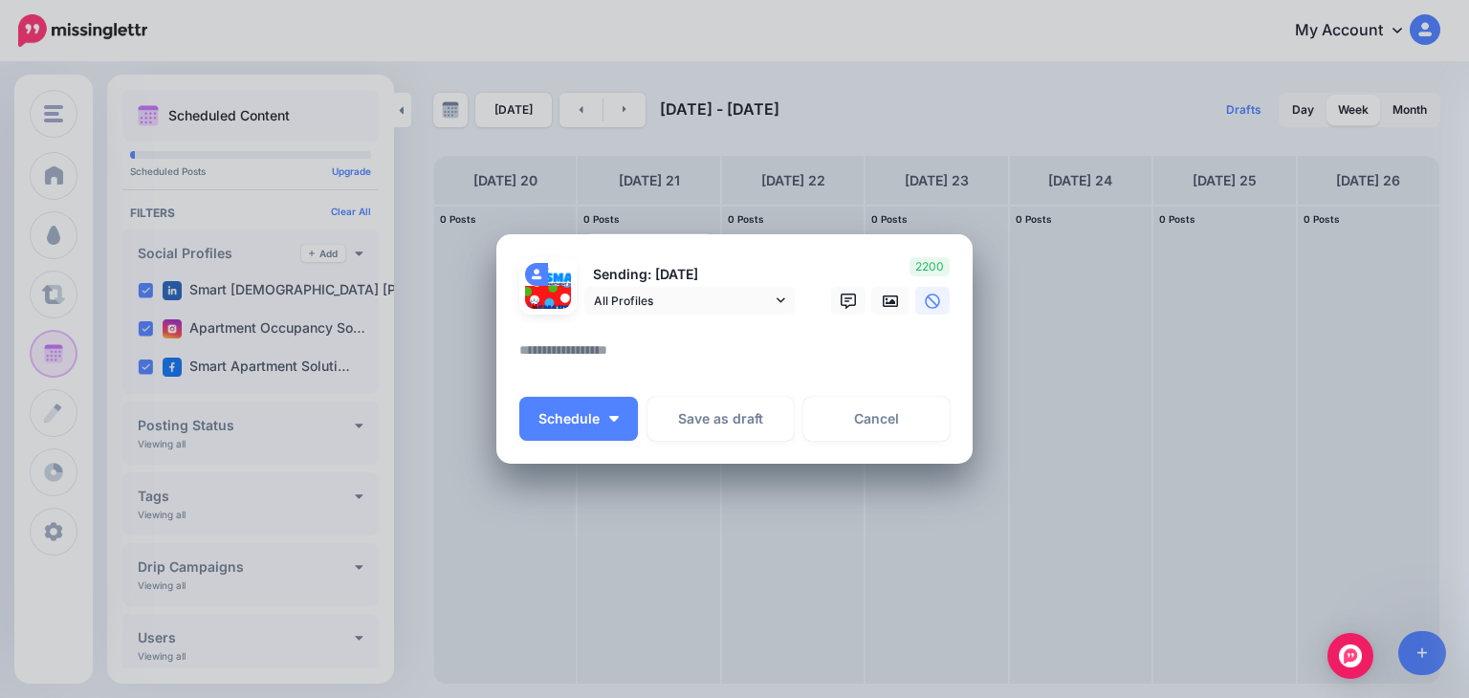
click at [650, 350] on textarea at bounding box center [739, 357] width 440 height 37
paste textarea "**********"
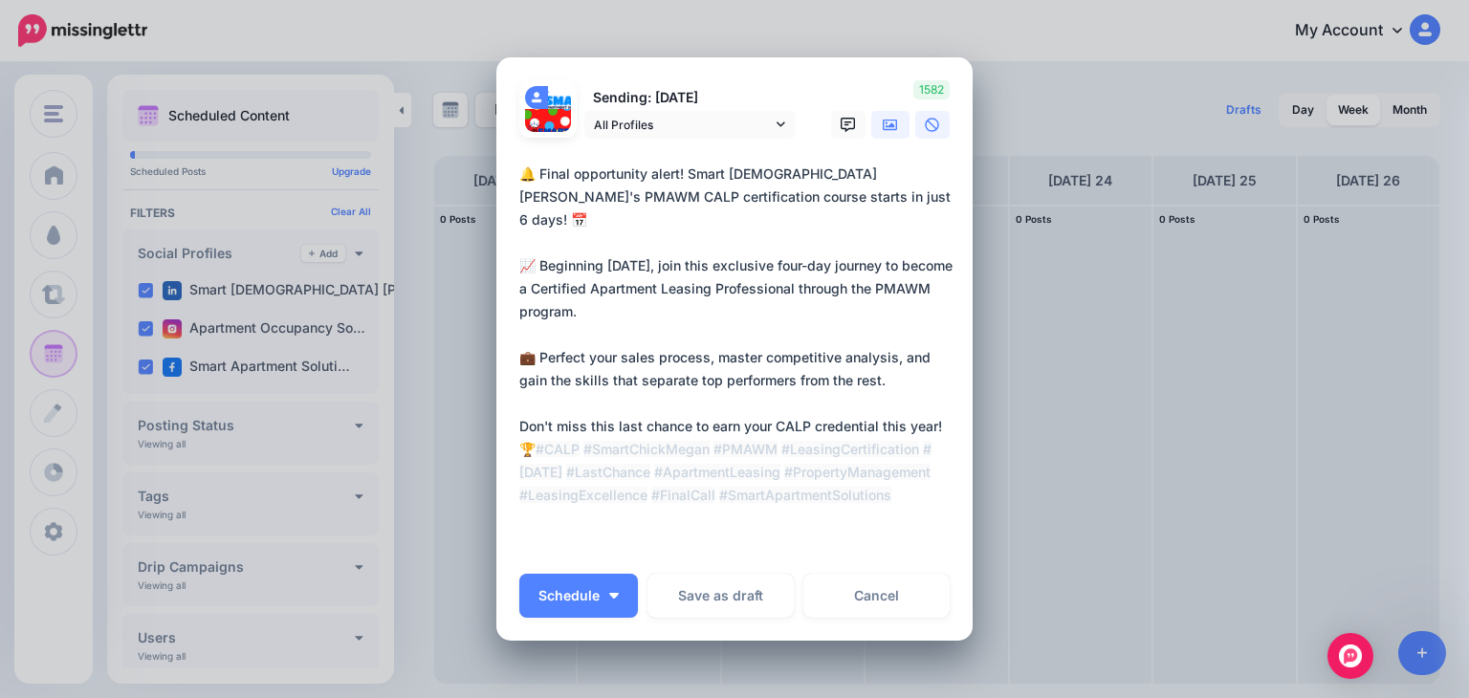
click at [876, 136] on link at bounding box center [890, 125] width 38 height 28
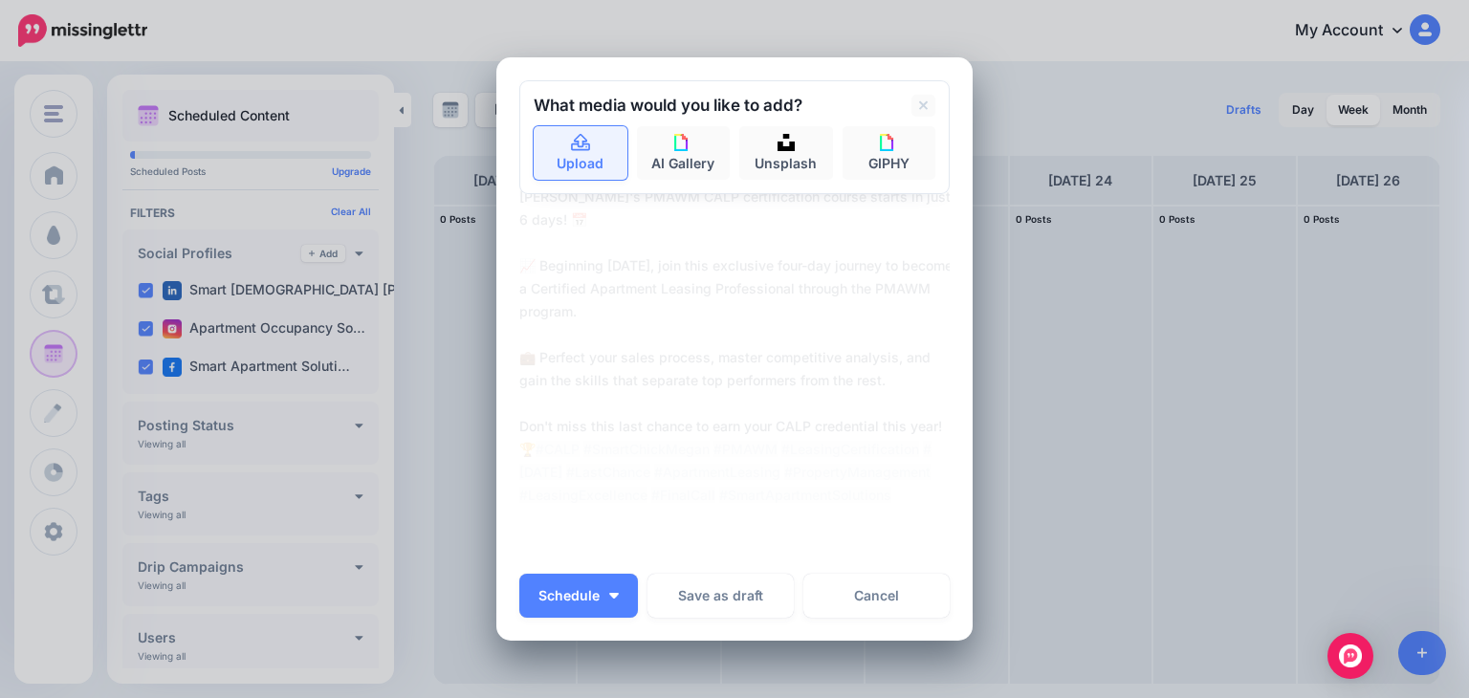
click at [546, 150] on link "Upload" at bounding box center [581, 153] width 94 height 54
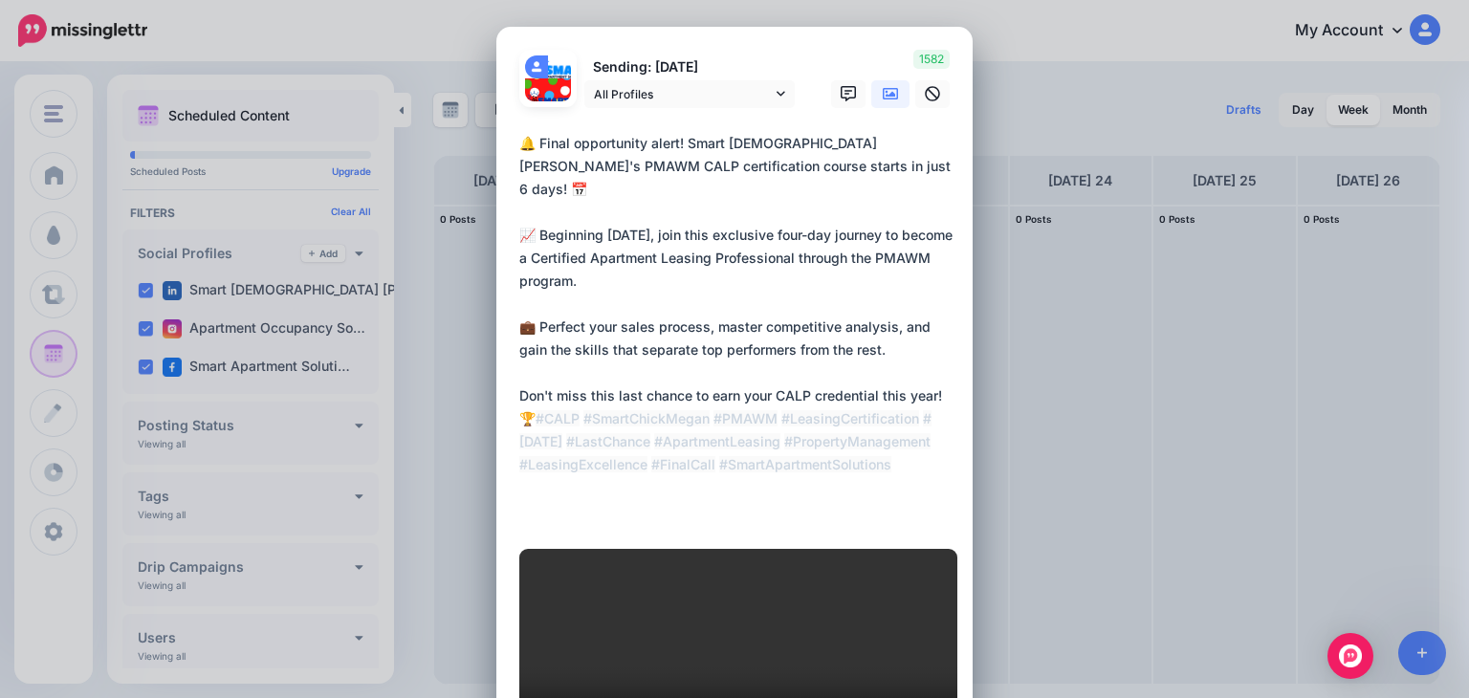
click at [827, 161] on textarea "**********" at bounding box center [739, 327] width 440 height 390
click at [812, 165] on textarea "**********" at bounding box center [739, 327] width 440 height 390
click at [664, 257] on textarea "**********" at bounding box center [739, 327] width 440 height 390
drag, startPoint x: 610, startPoint y: 370, endPoint x: 681, endPoint y: 378, distance: 71.2
click at [681, 378] on textarea "**********" at bounding box center [739, 327] width 440 height 390
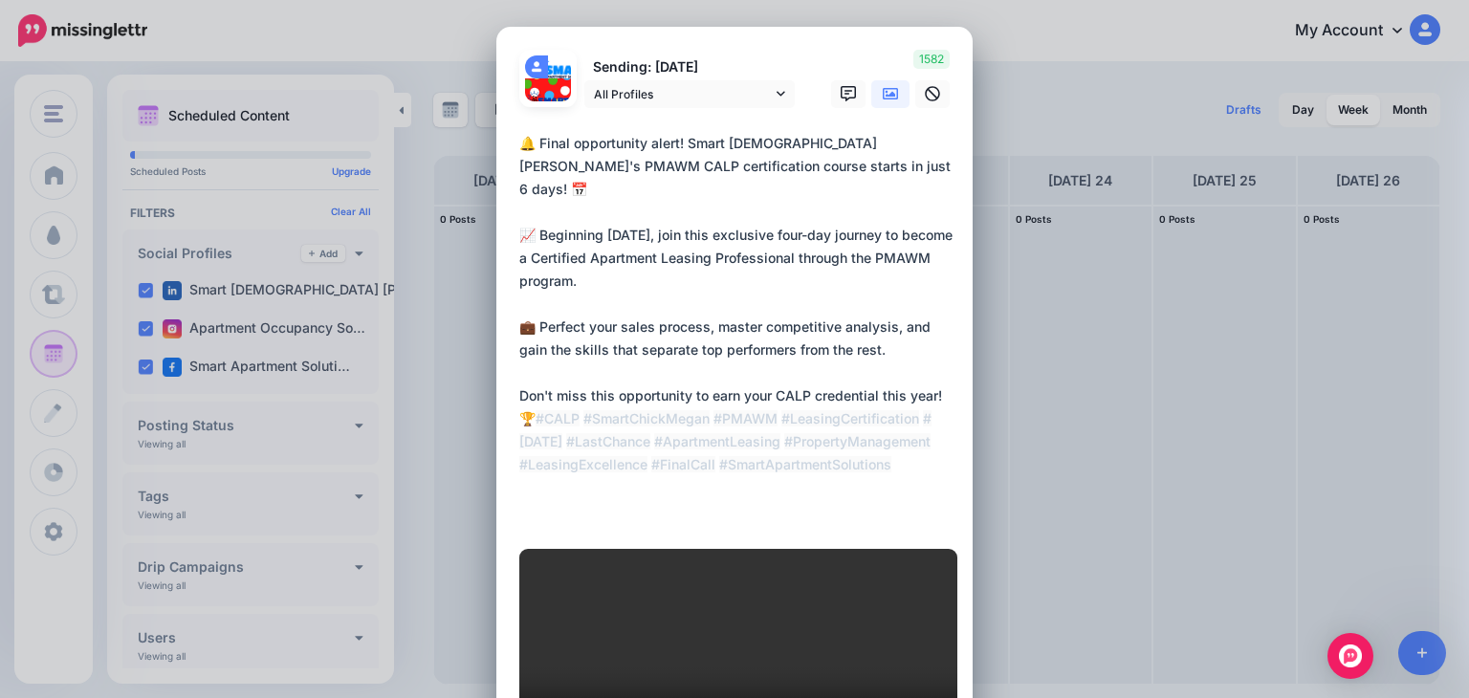
click at [634, 407] on textarea "**********" at bounding box center [739, 327] width 440 height 390
click at [592, 396] on textarea "**********" at bounding box center [739, 327] width 440 height 390
drag, startPoint x: 515, startPoint y: 139, endPoint x: 673, endPoint y: 150, distance: 159.2
click at [673, 150] on textarea "**********" at bounding box center [739, 327] width 440 height 390
click at [509, 136] on div "Loading Sending: [DATE] All Profiles" at bounding box center [734, 441] width 476 height 829
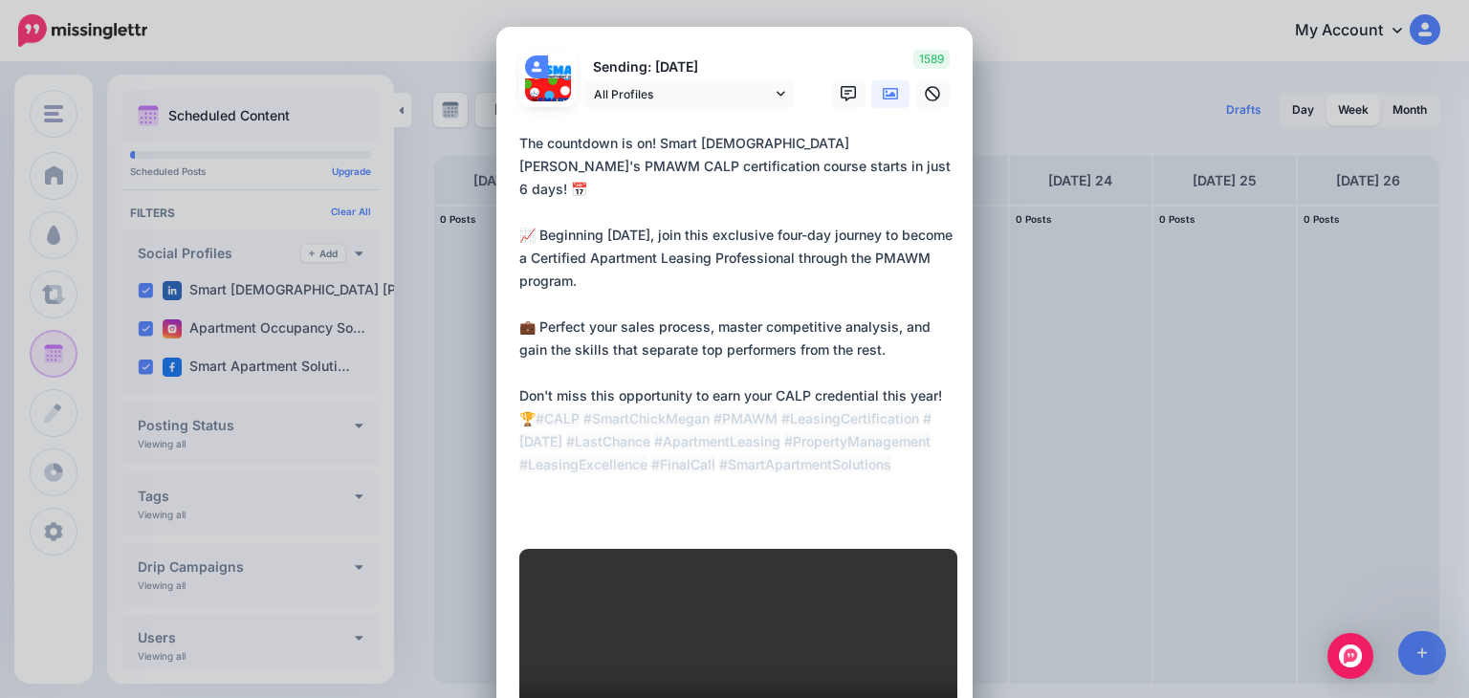
click at [519, 140] on textarea "**********" at bounding box center [739, 327] width 440 height 390
drag, startPoint x: 515, startPoint y: 140, endPoint x: 584, endPoint y: 347, distance: 218.7
click at [557, 393] on textarea "**********" at bounding box center [739, 327] width 440 height 390
click at [662, 474] on textarea "**********" at bounding box center [739, 327] width 440 height 390
click at [784, 445] on textarea "**********" at bounding box center [739, 327] width 440 height 390
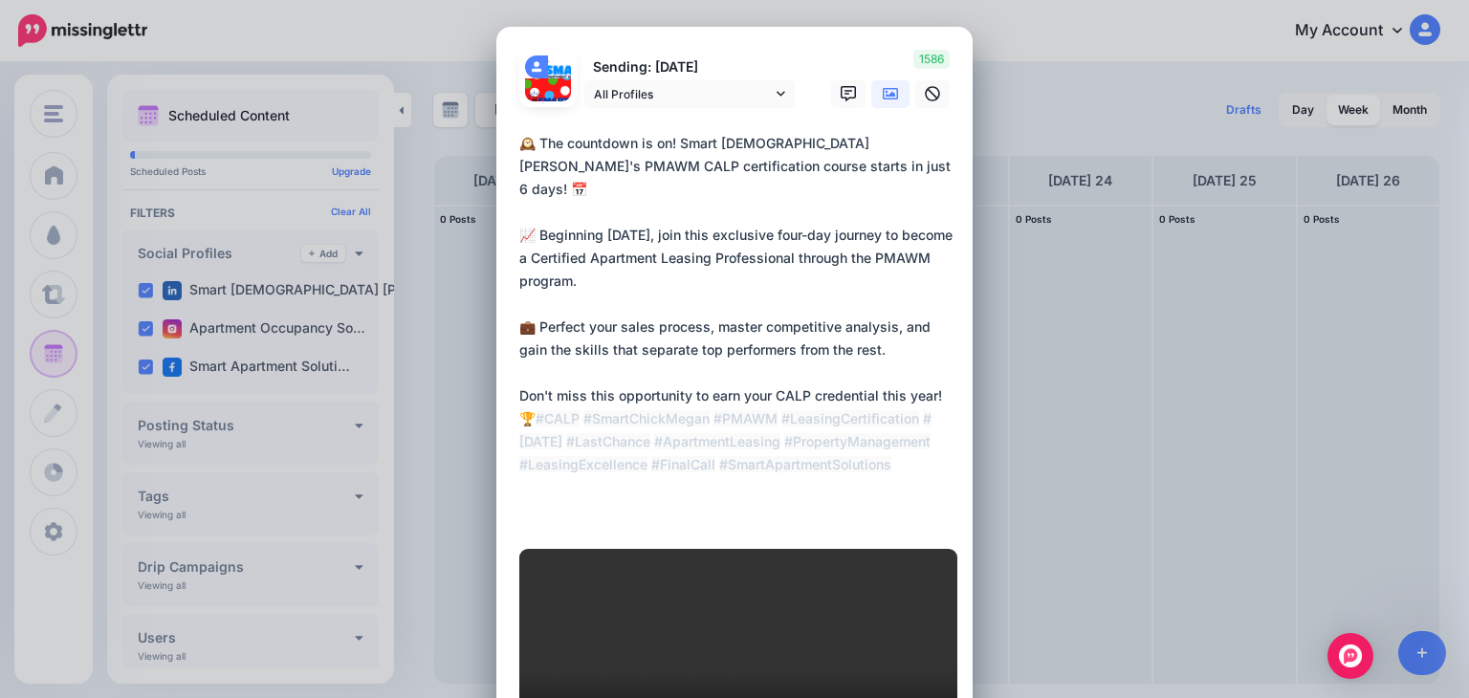
drag, startPoint x: 582, startPoint y: 488, endPoint x: 707, endPoint y: 506, distance: 126.6
click at [582, 488] on textarea "**********" at bounding box center [739, 327] width 440 height 390
click at [727, 508] on textarea "**********" at bounding box center [739, 327] width 440 height 390
type textarea "**********"
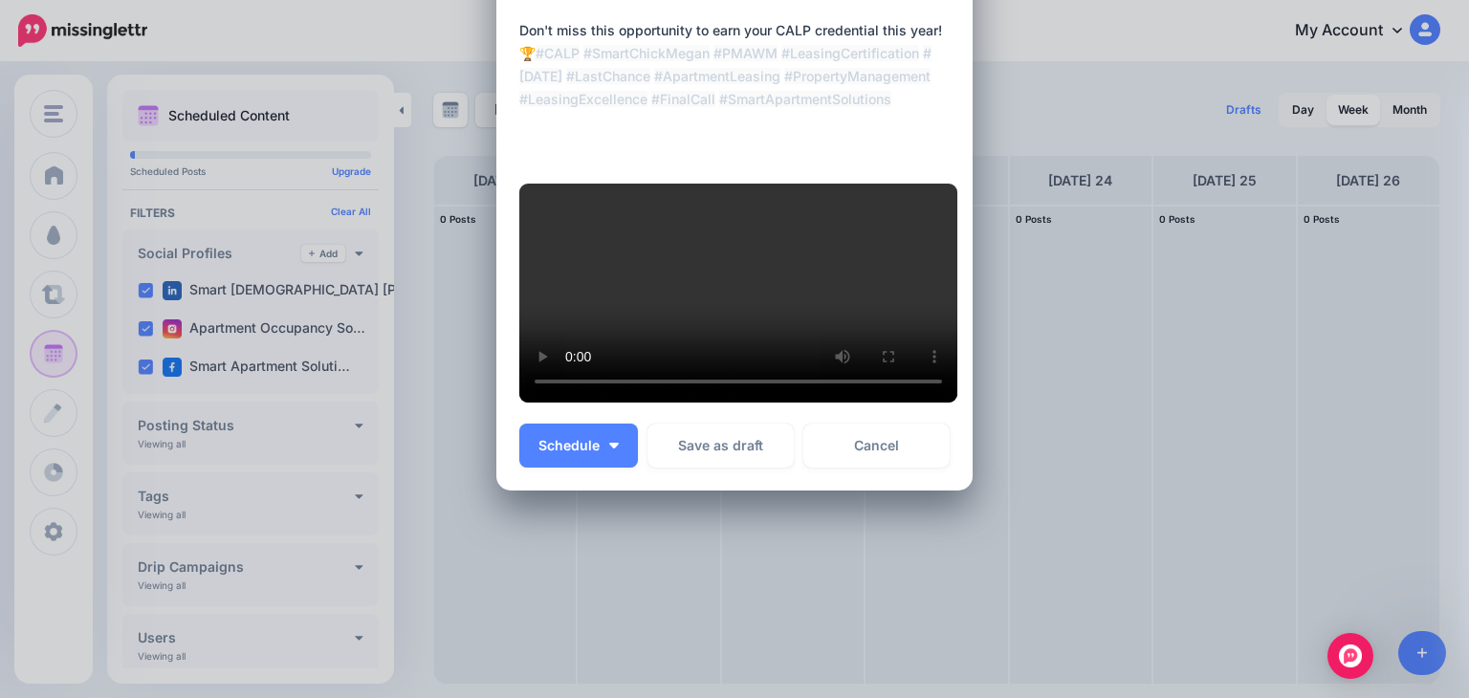
scroll to position [584, 0]
click at [578, 457] on button "Schedule" at bounding box center [578, 446] width 119 height 44
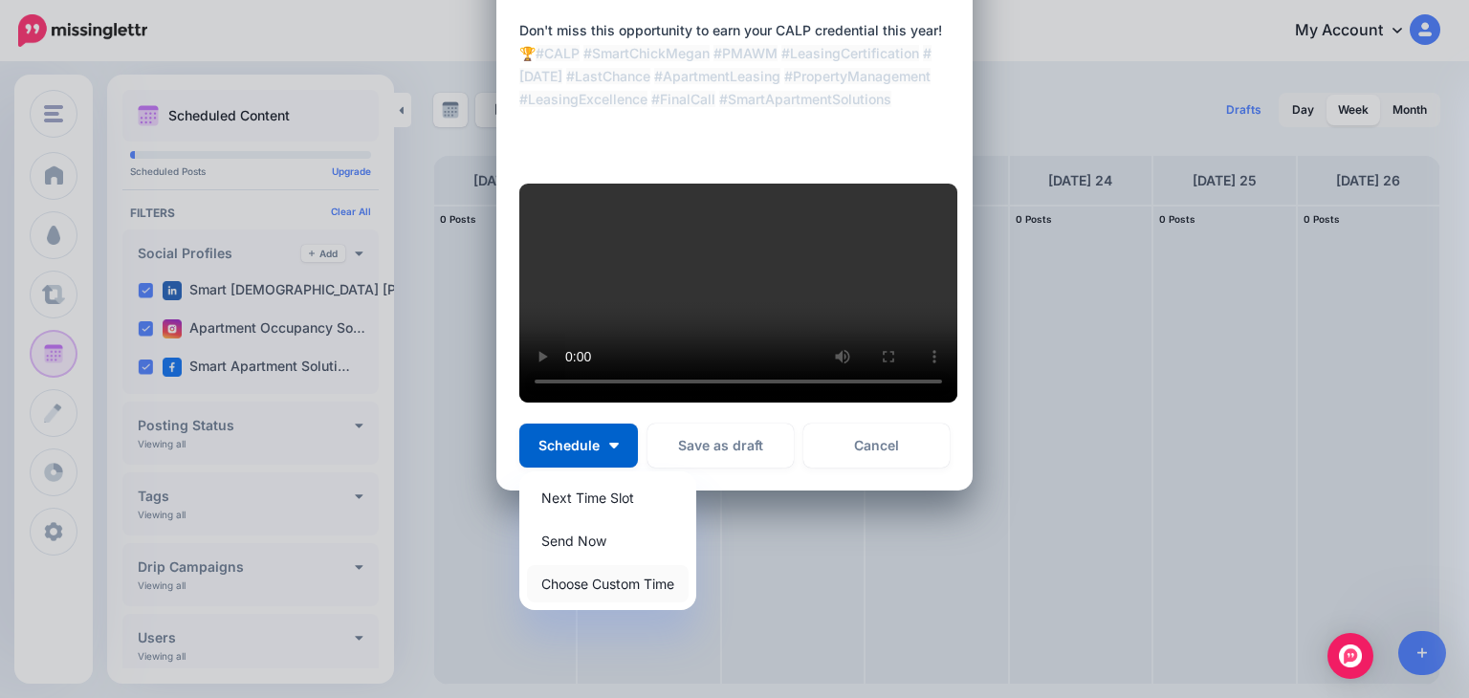
click at [556, 591] on link "Choose Custom Time" at bounding box center [608, 583] width 162 height 37
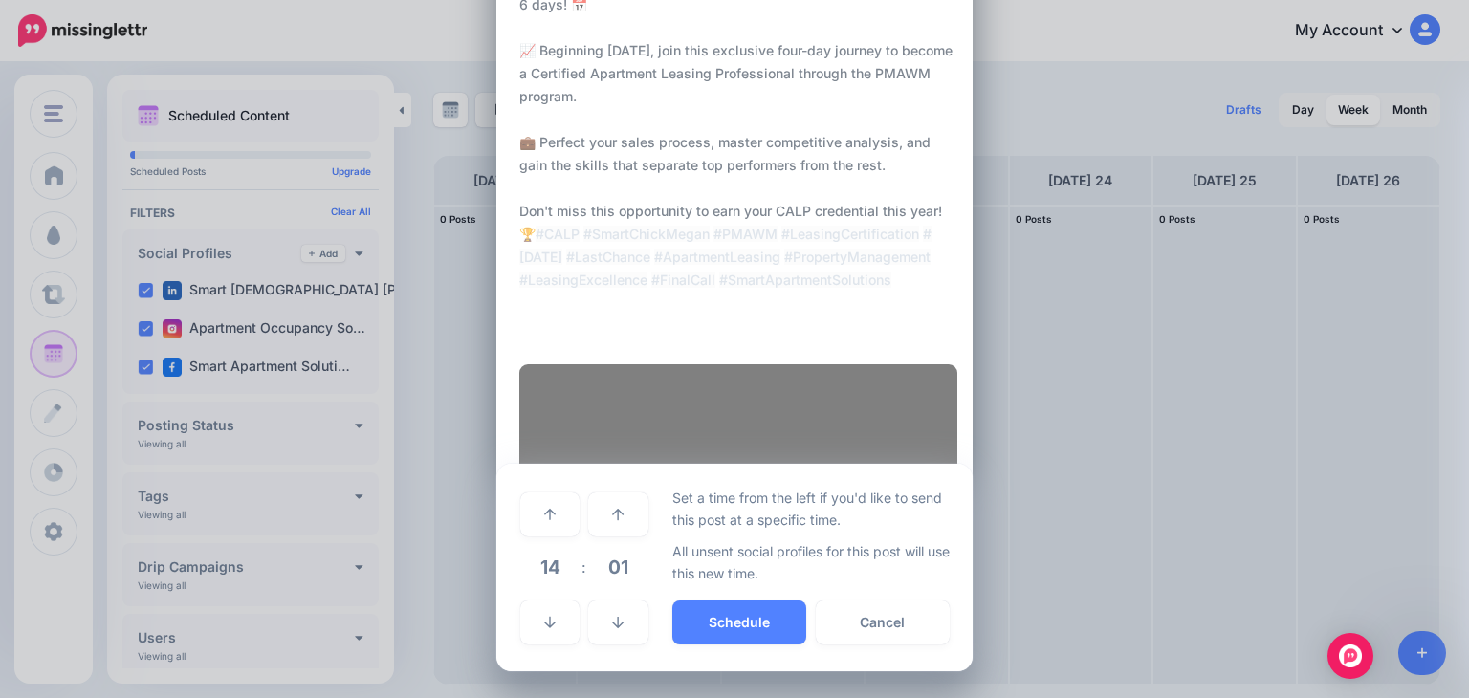
scroll to position [402, 0]
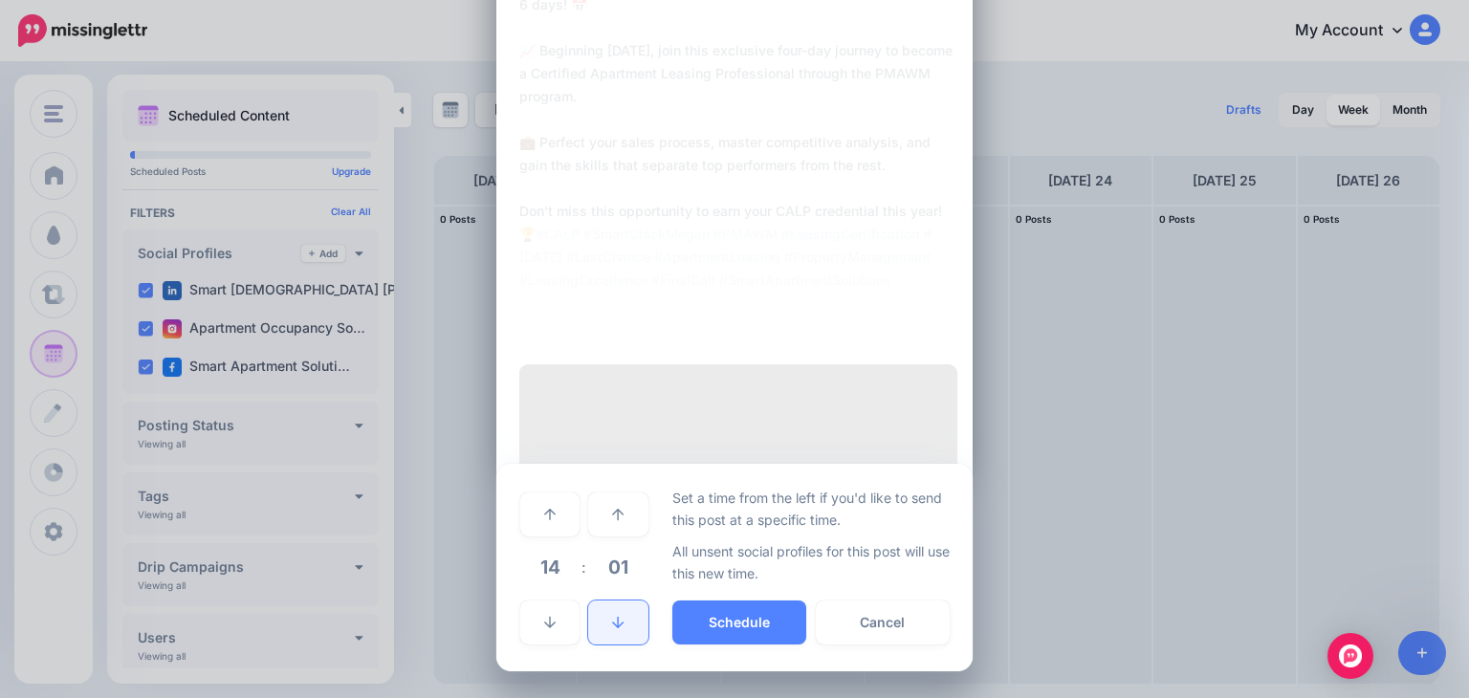
click at [612, 621] on icon at bounding box center [617, 622] width 11 height 13
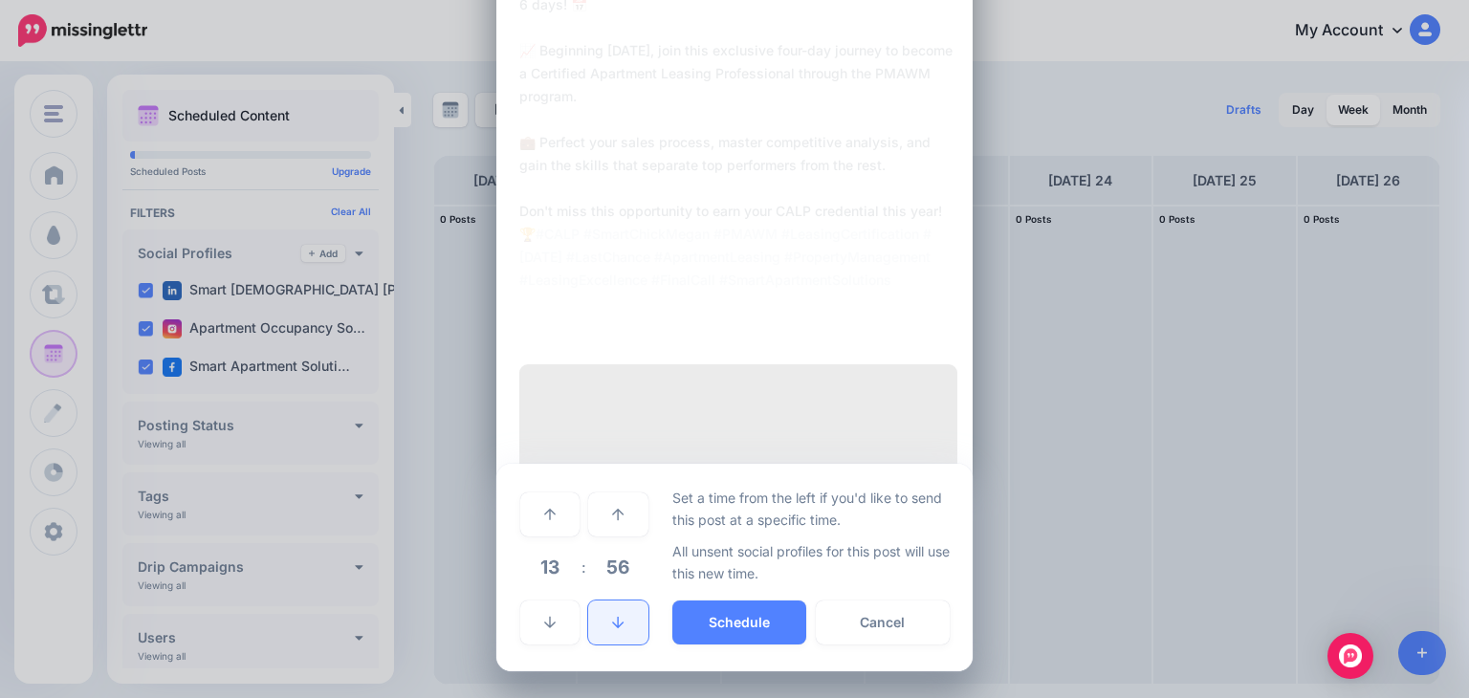
click at [612, 620] on icon at bounding box center [617, 622] width 11 height 13
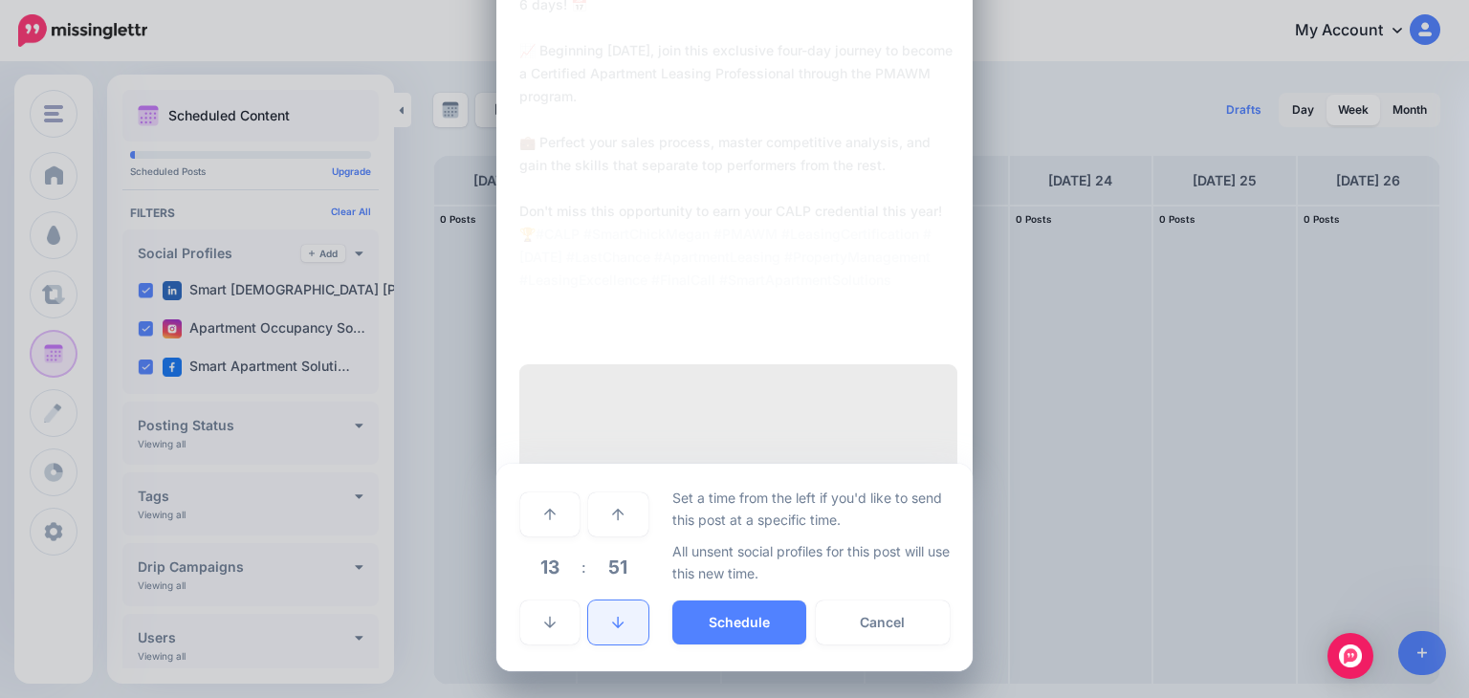
click at [612, 620] on icon at bounding box center [617, 622] width 11 height 13
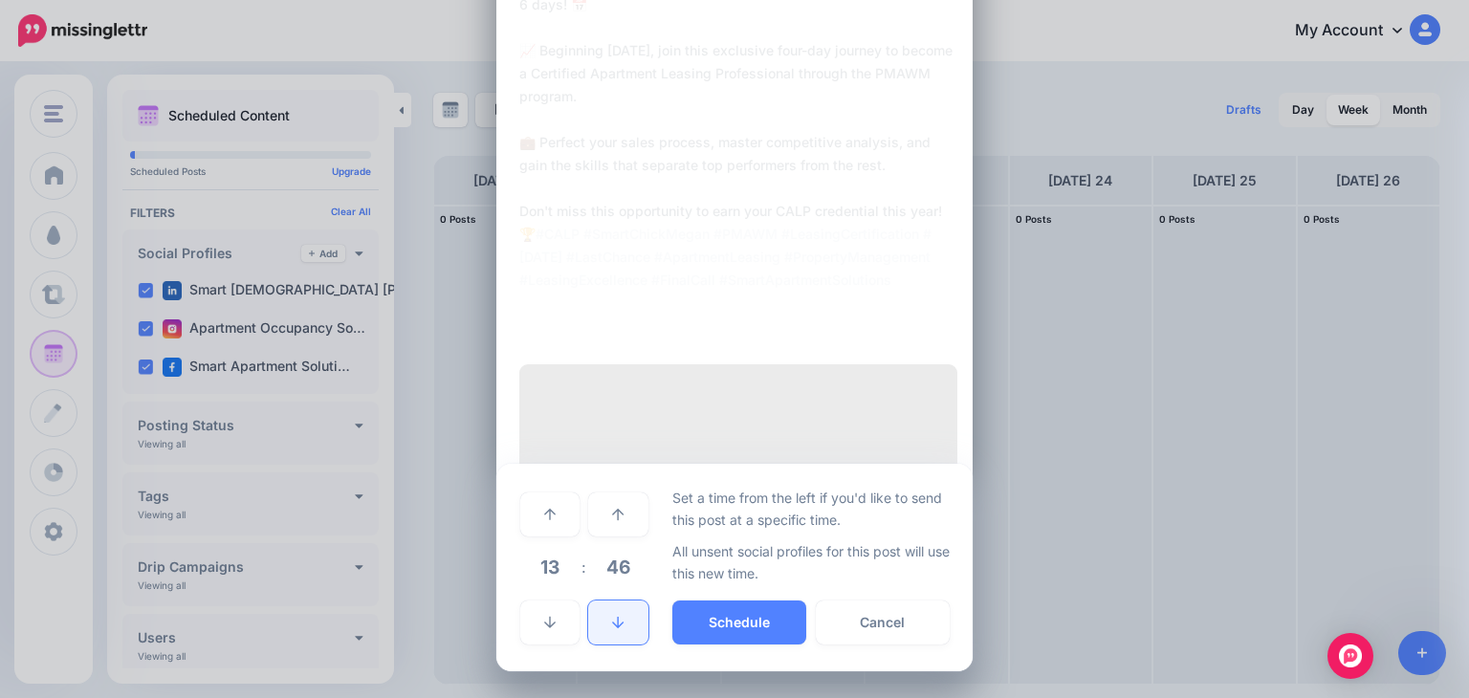
click at [612, 620] on icon at bounding box center [617, 622] width 11 height 13
click at [619, 514] on link at bounding box center [617, 515] width 59 height 44
click at [544, 619] on icon at bounding box center [549, 622] width 11 height 13
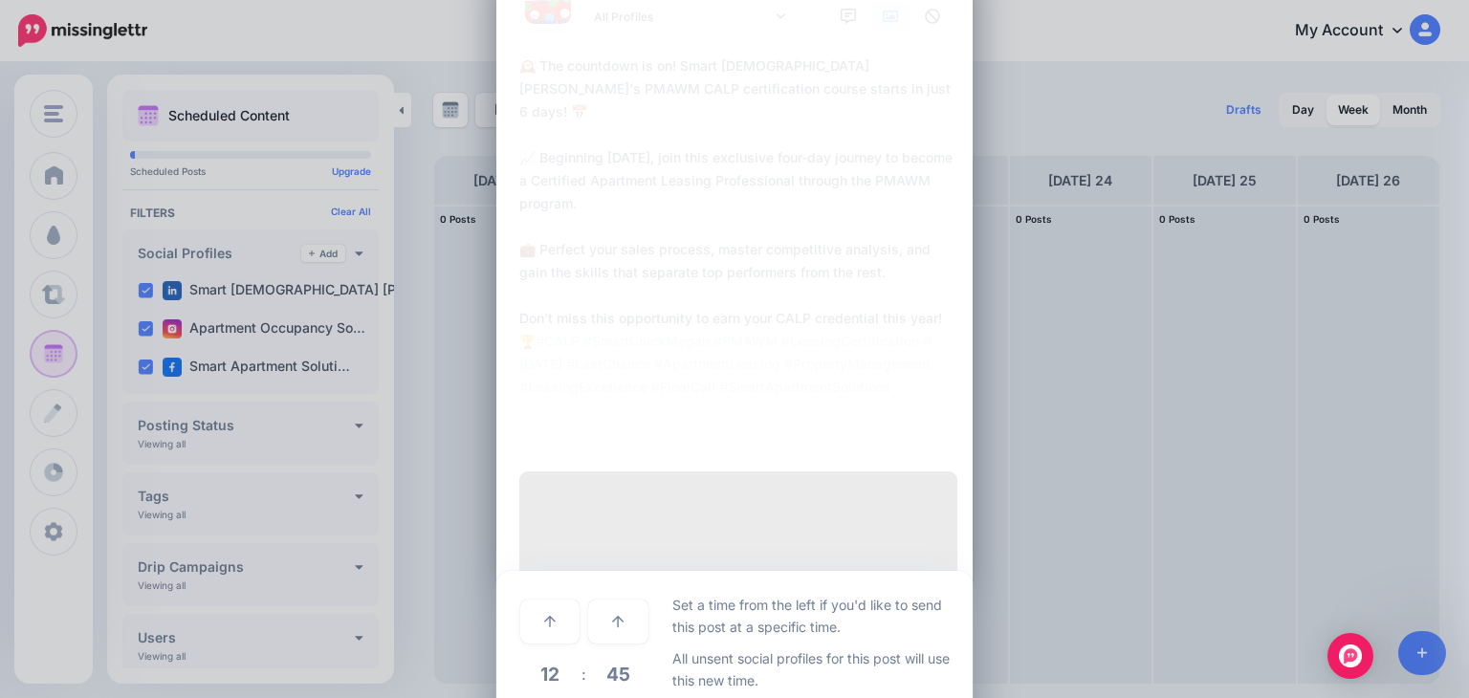
scroll to position [0, 0]
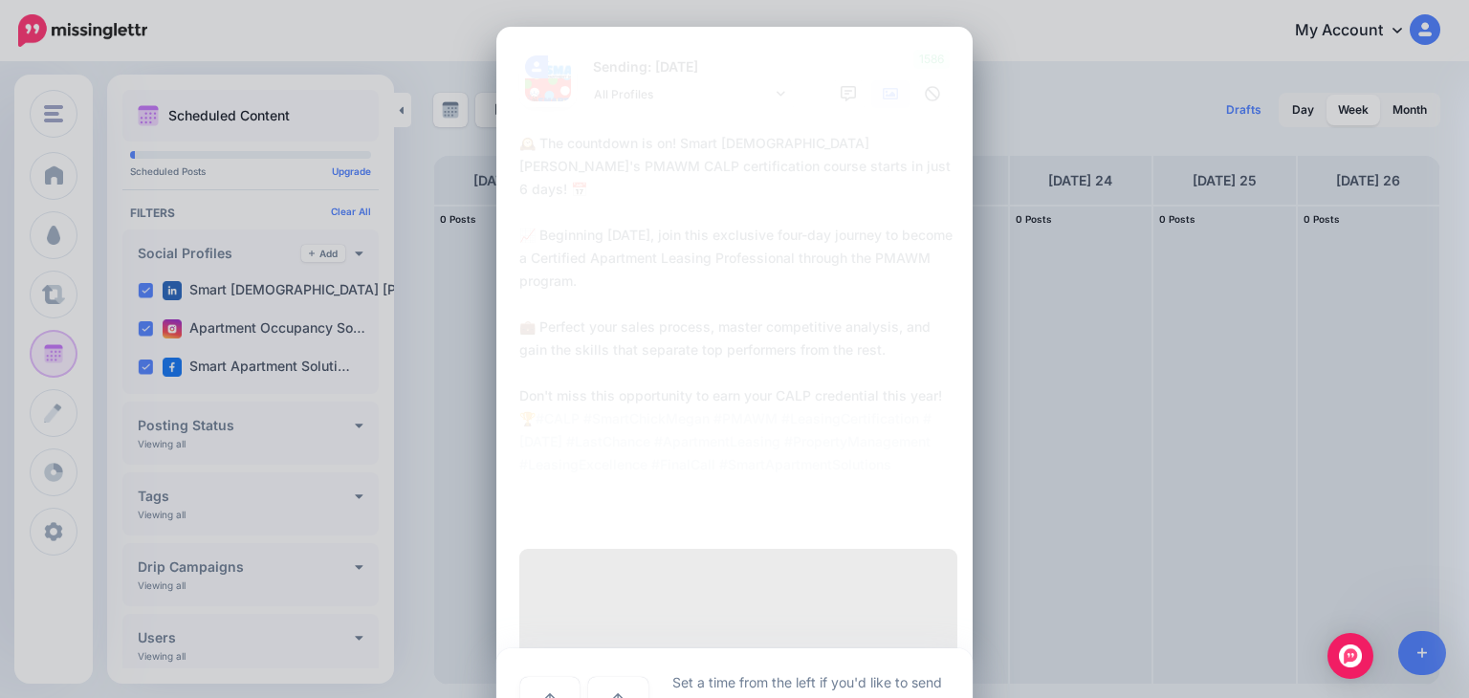
drag, startPoint x: 515, startPoint y: 140, endPoint x: 890, endPoint y: 521, distance: 535.1
click at [890, 521] on div "🕰️ The countdown is on! Smart [DEMOGRAPHIC_DATA] [PERSON_NAME]'s PMAWM CALP cer…" at bounding box center [734, 331] width 430 height 398
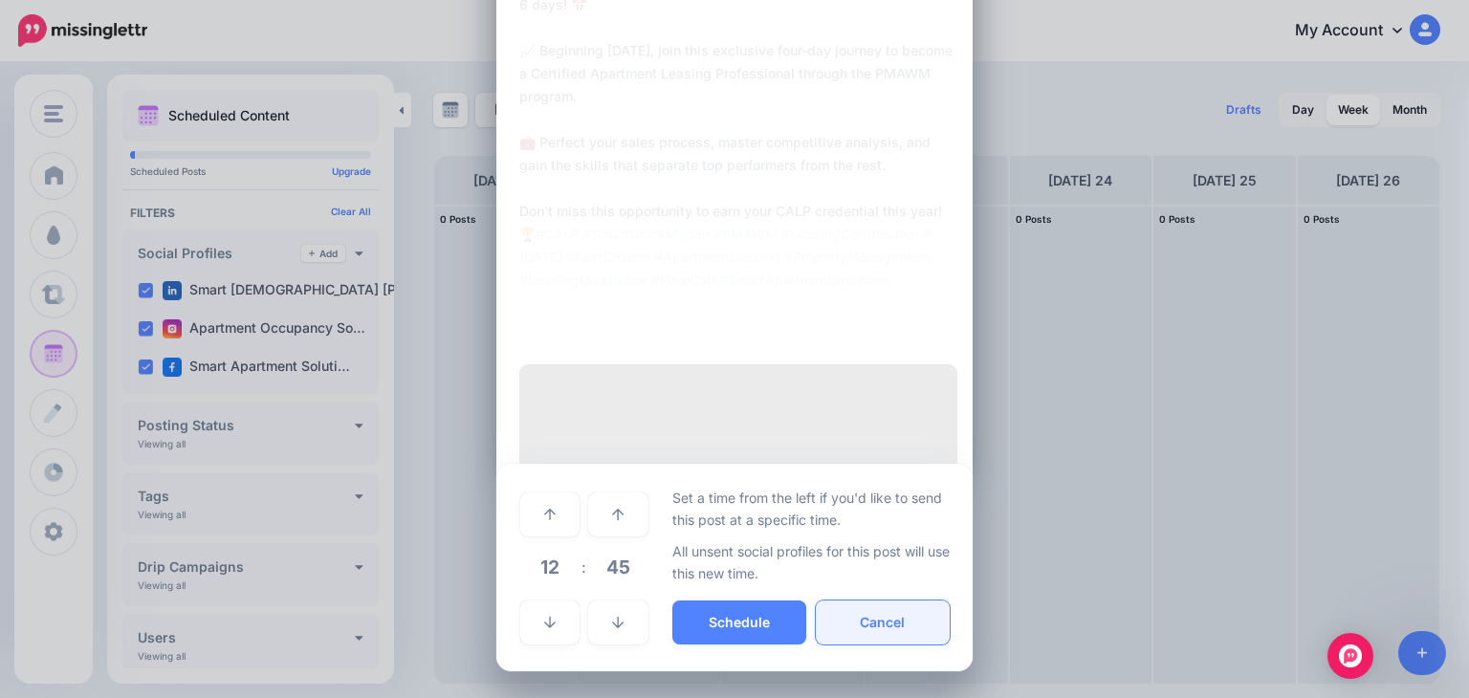
click at [849, 622] on button "Cancel" at bounding box center [883, 623] width 134 height 44
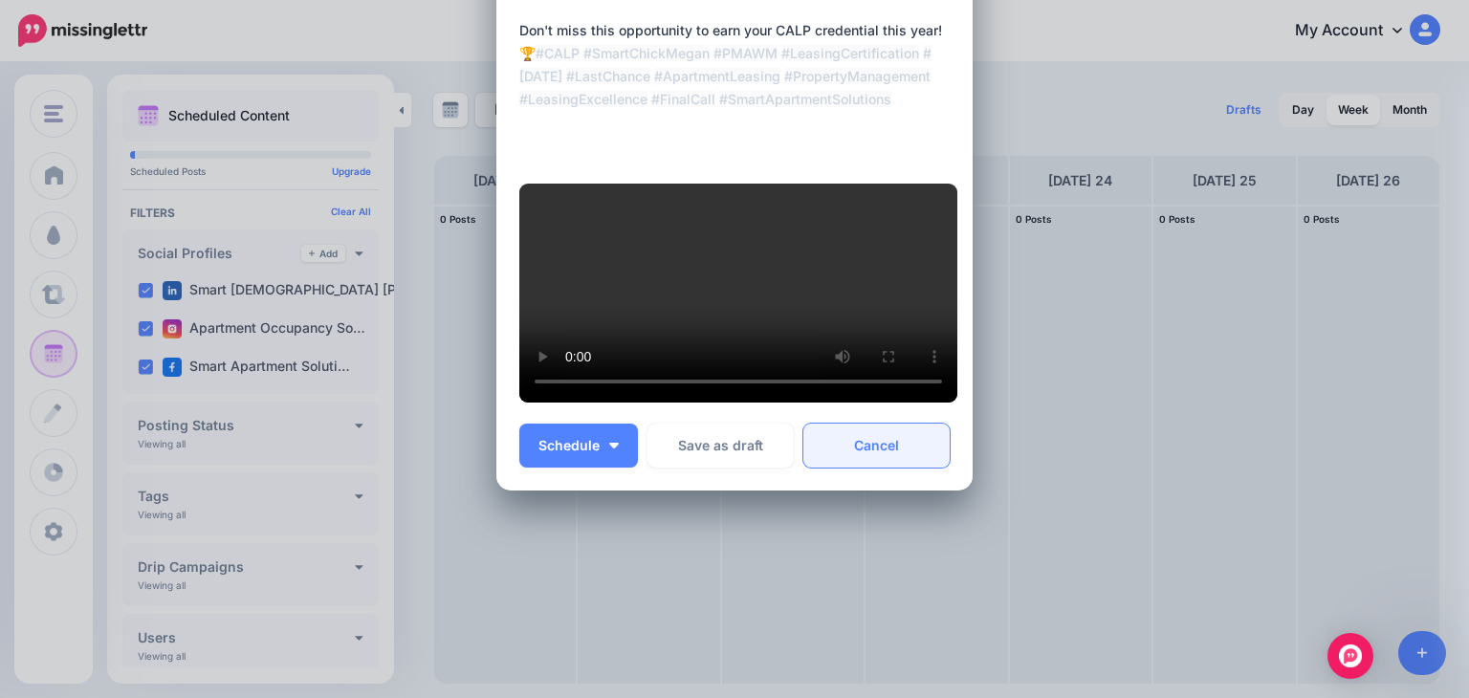
click at [904, 468] on link "Cancel" at bounding box center [877, 446] width 146 height 44
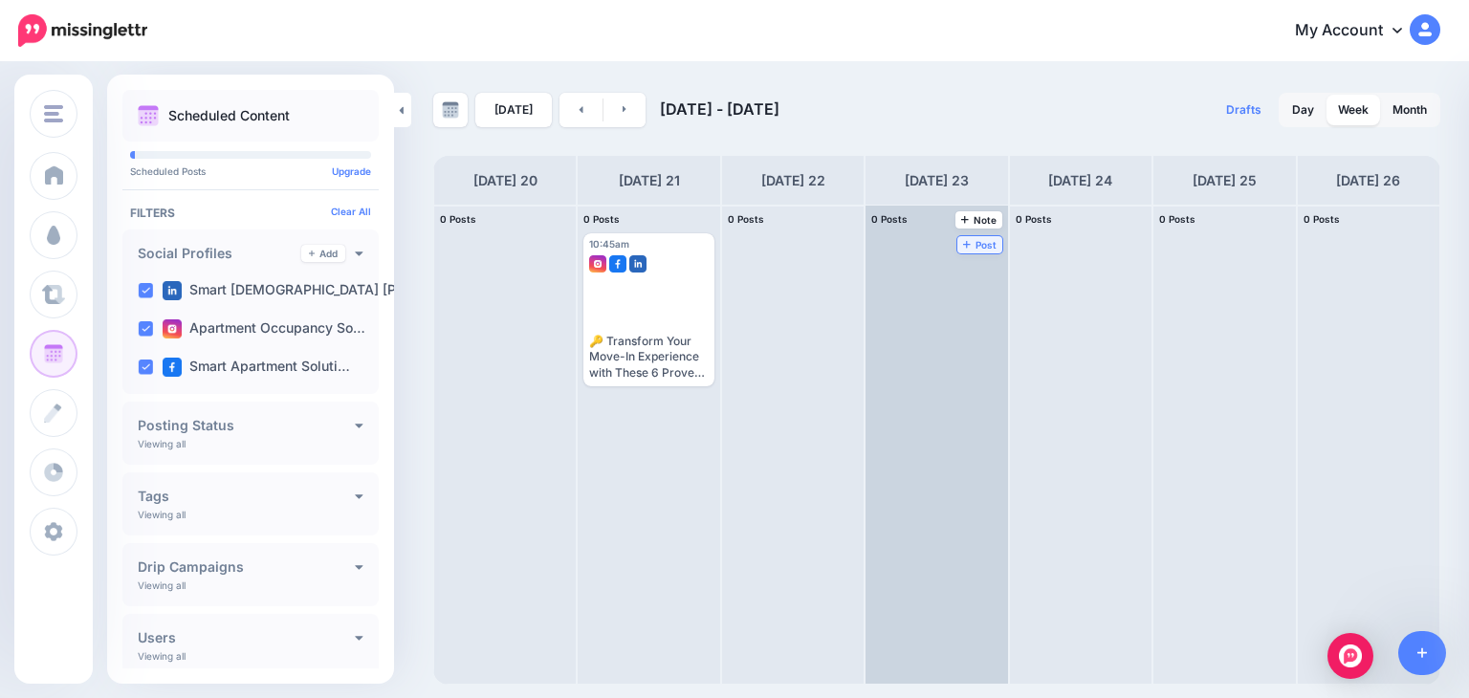
click at [963, 240] on span "Post" at bounding box center [979, 245] width 33 height 10
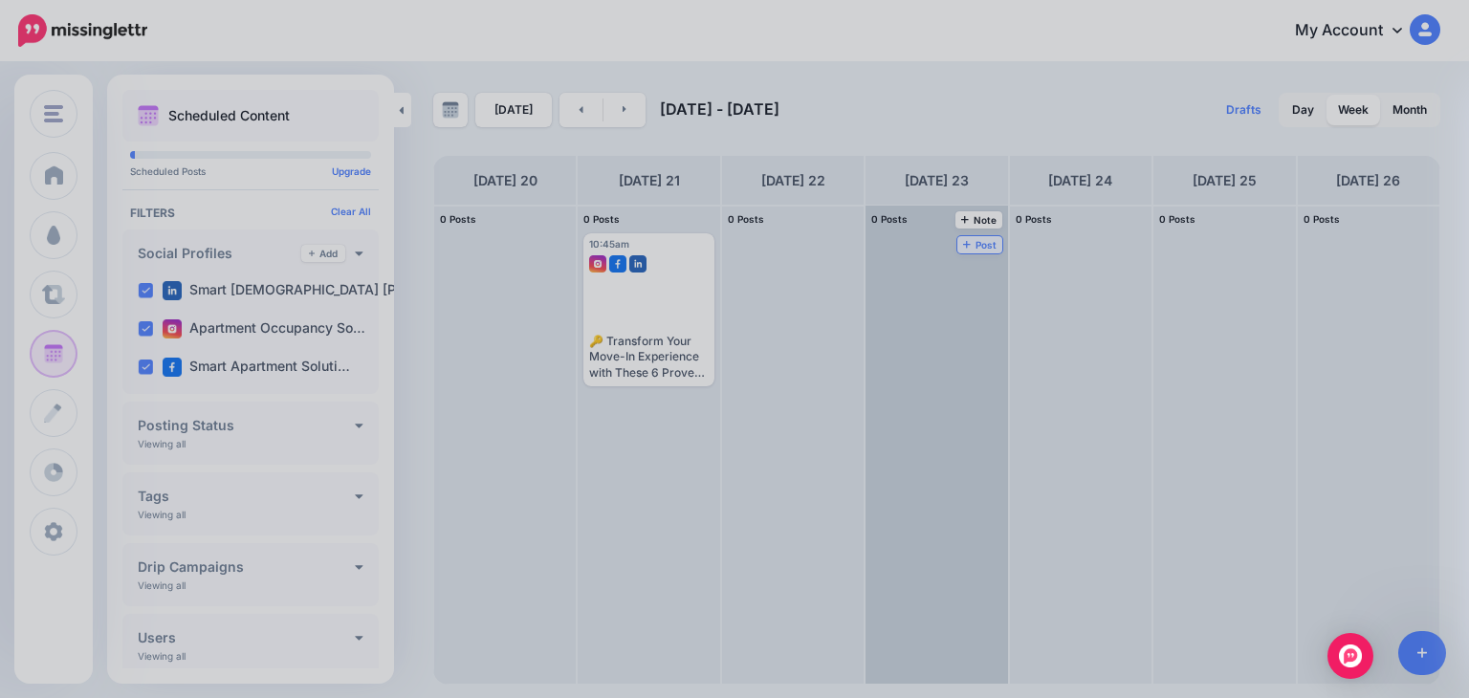
scroll to position [0, 0]
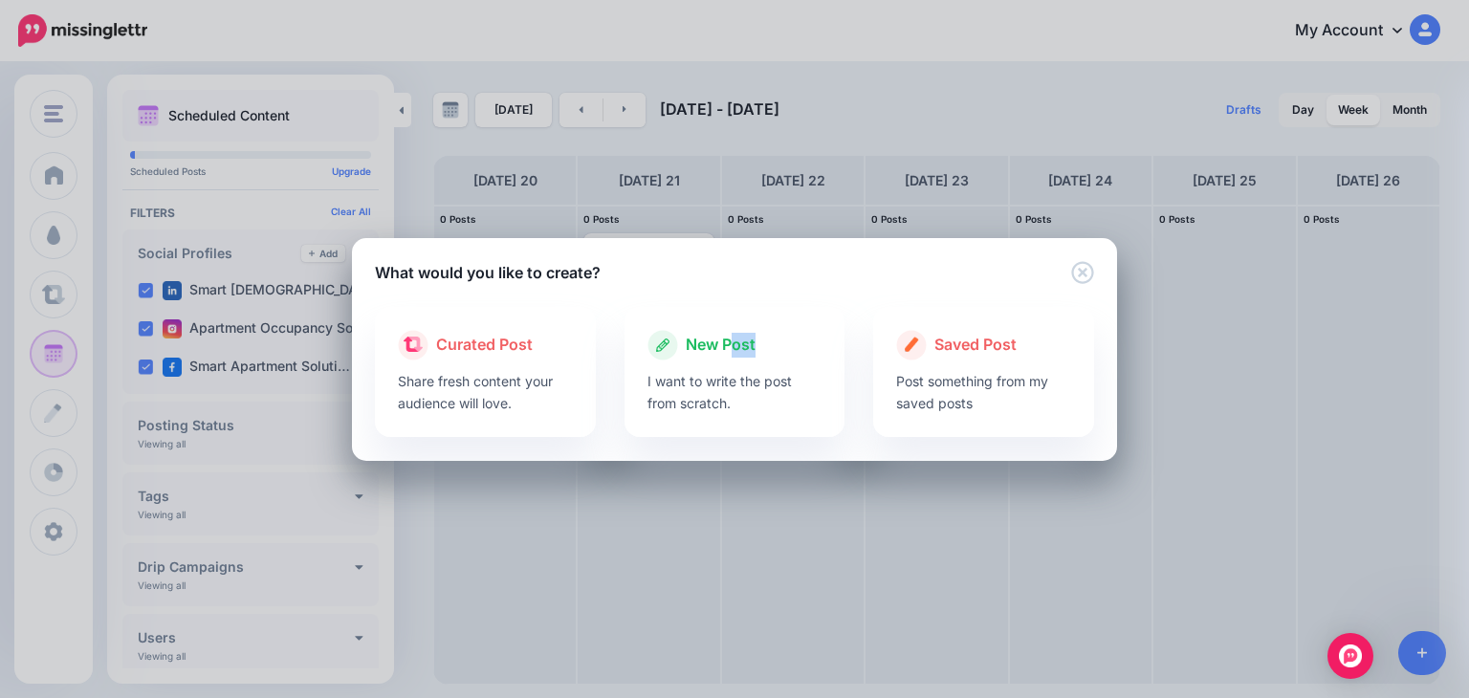
click at [733, 361] on div "New Post I want to write the post from scratch." at bounding box center [735, 372] width 221 height 130
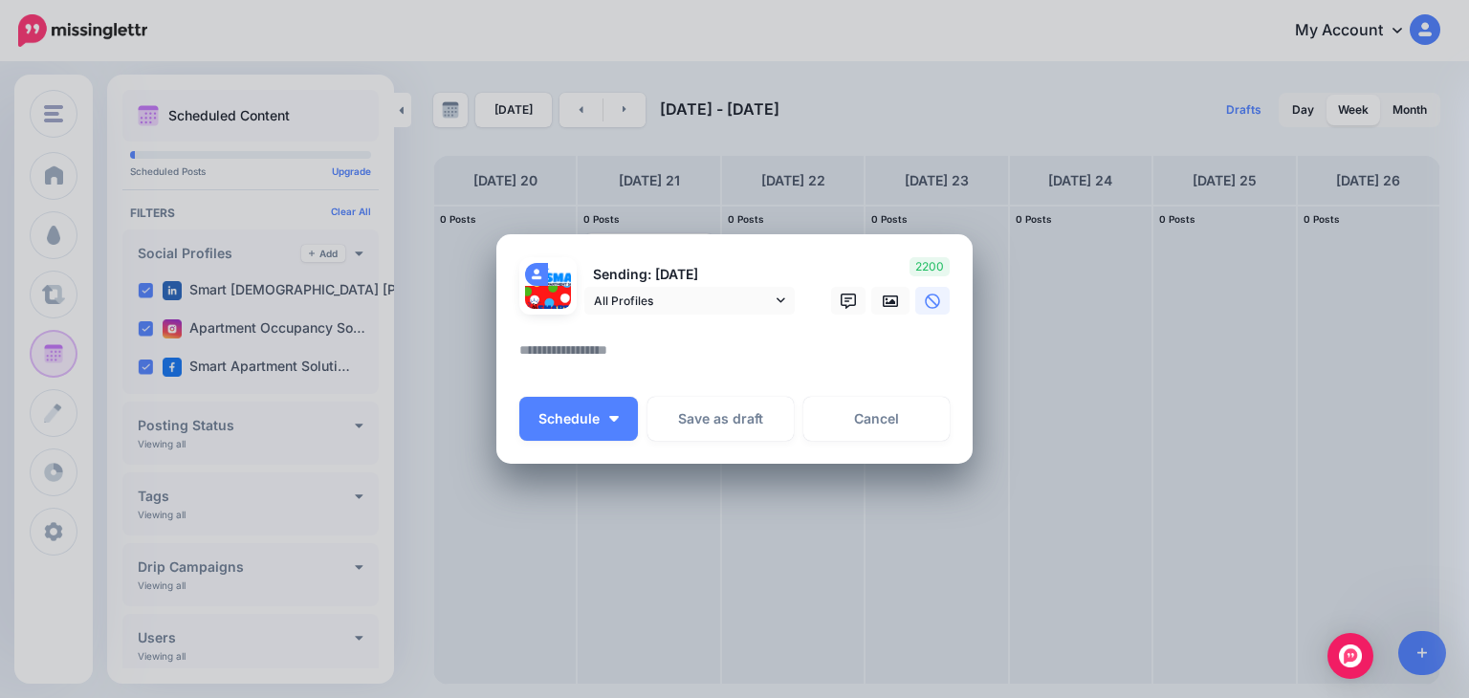
click at [688, 356] on textarea at bounding box center [739, 357] width 440 height 37
paste textarea "**********"
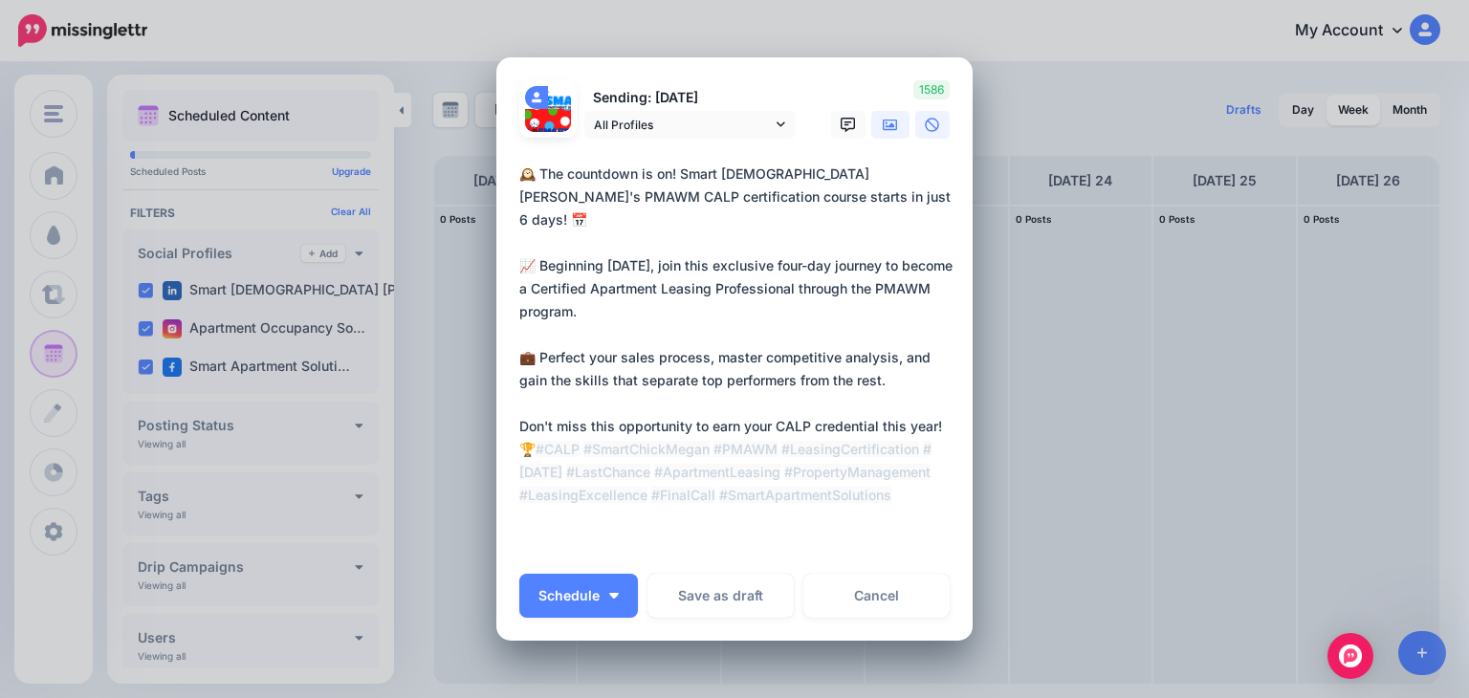
type textarea "**********"
click at [883, 123] on icon at bounding box center [890, 125] width 15 height 15
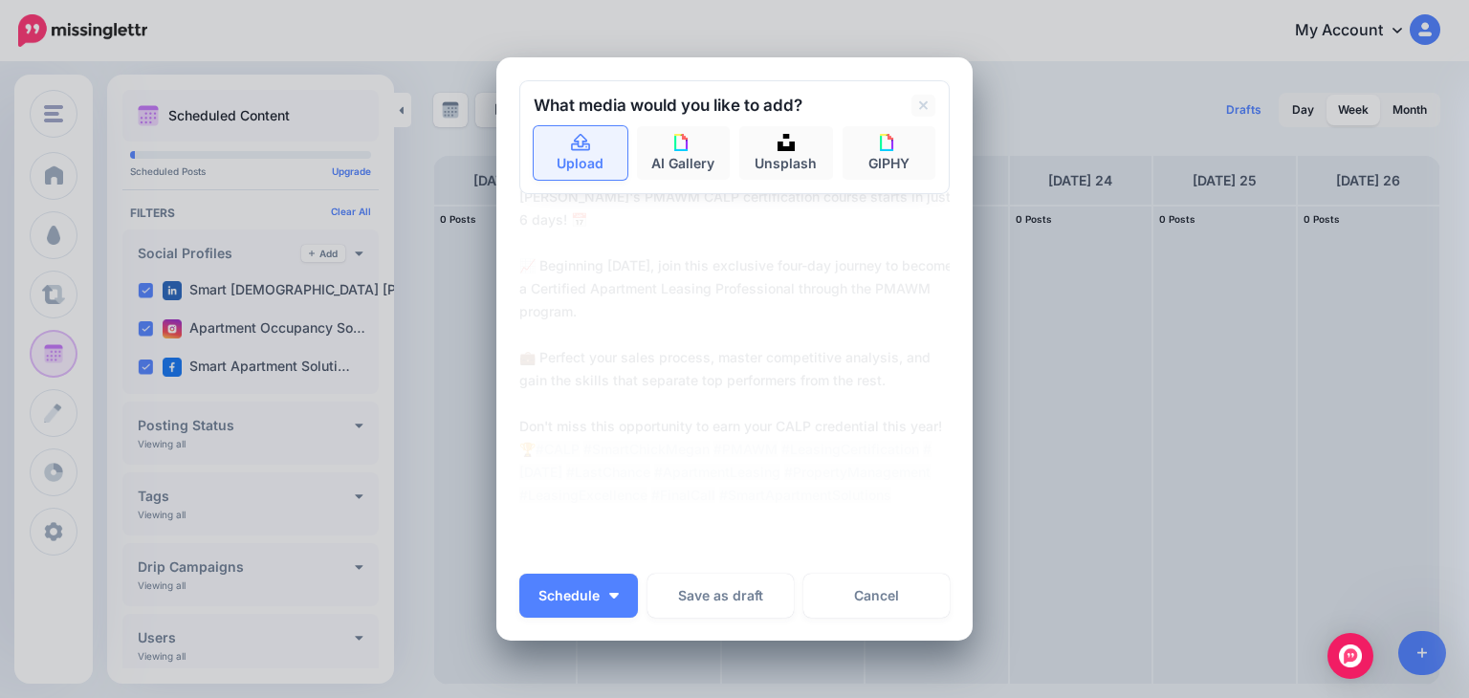
click at [576, 150] on icon at bounding box center [580, 142] width 19 height 17
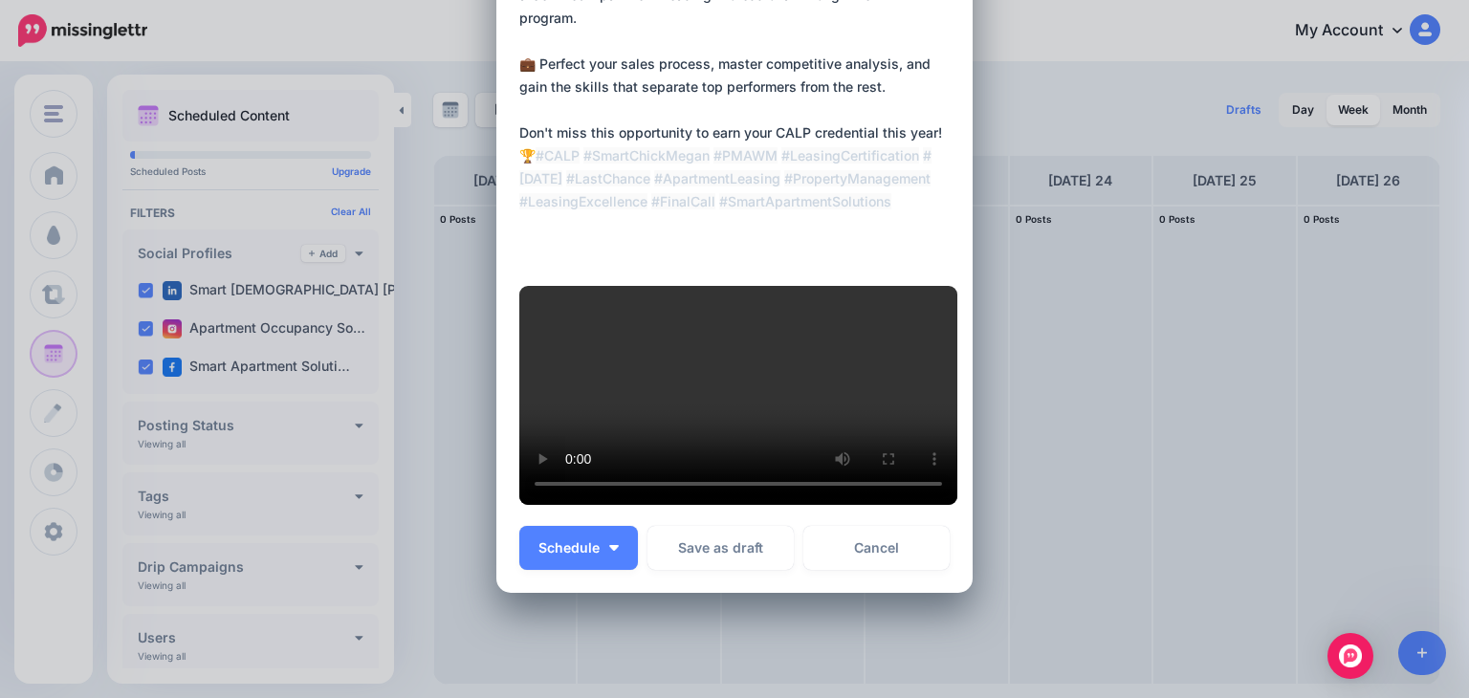
scroll to position [383, 0]
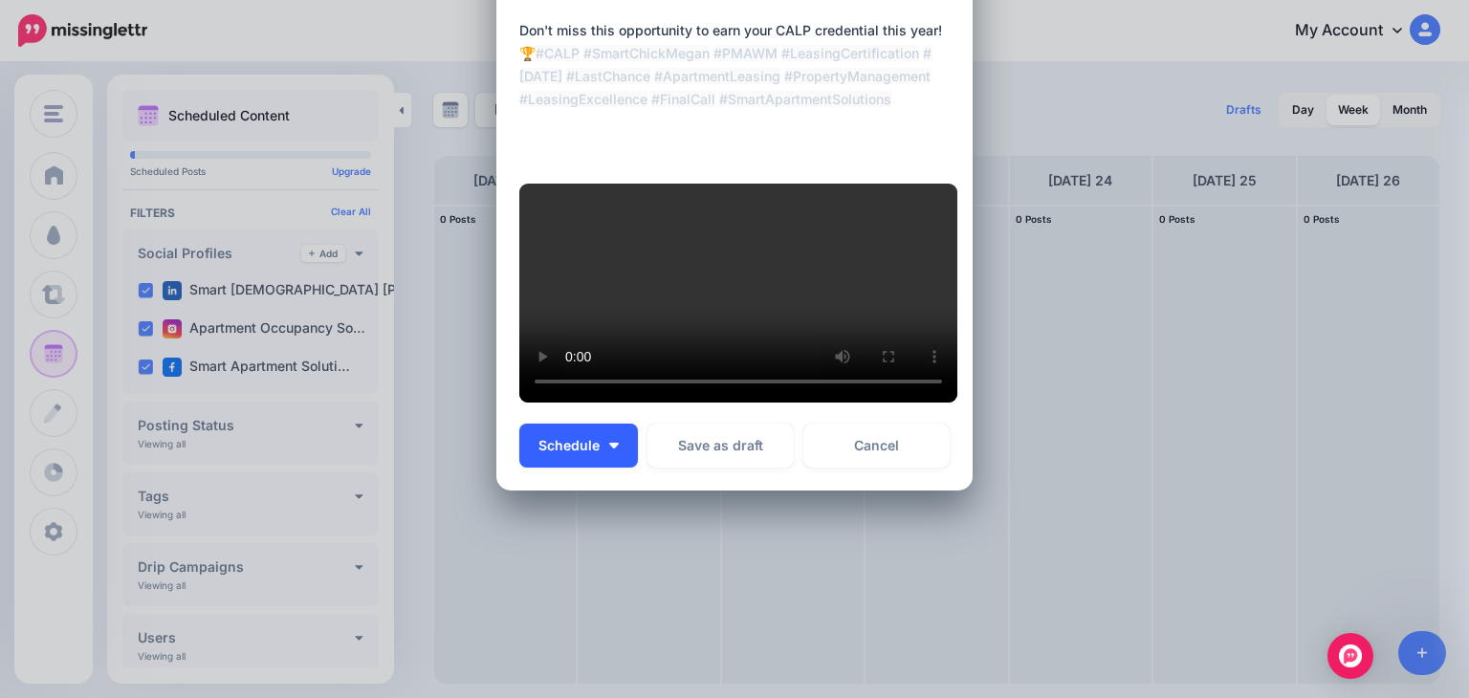
click at [539, 452] on span "Schedule" at bounding box center [569, 445] width 61 height 13
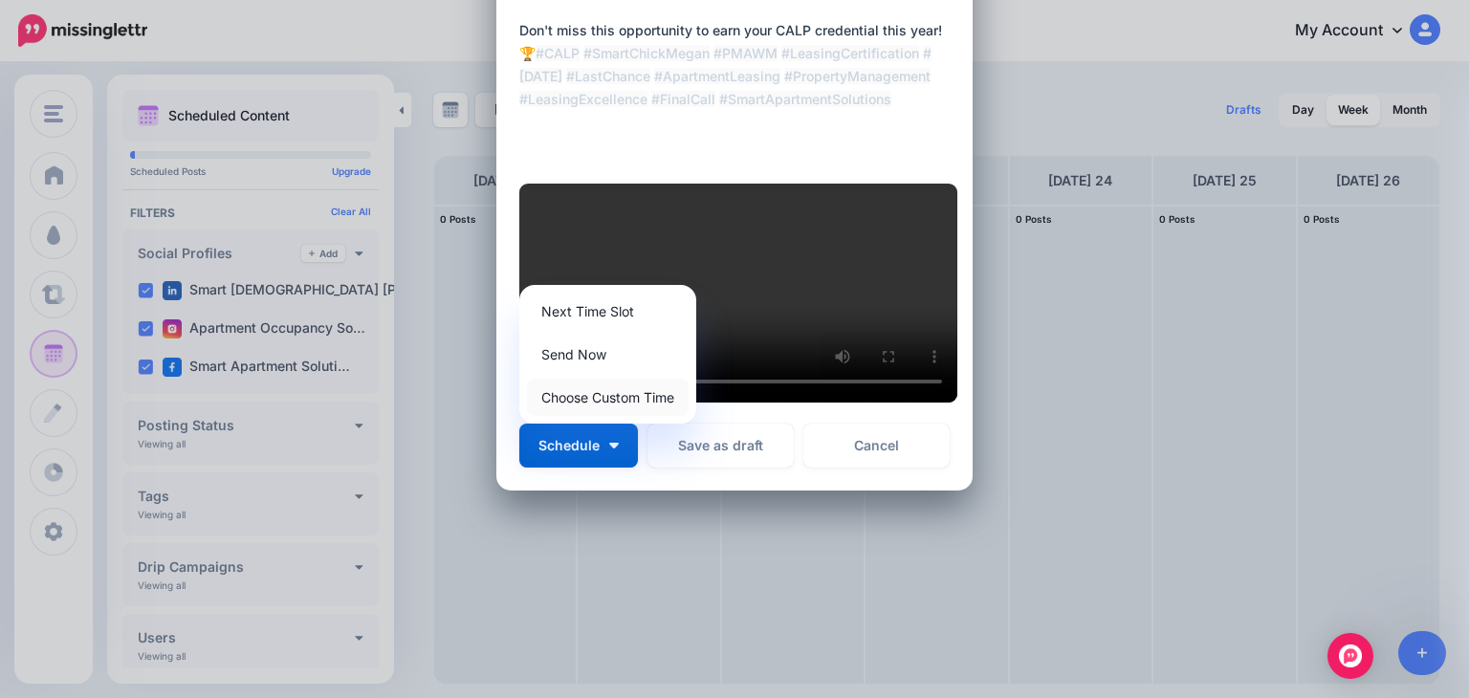
click at [554, 416] on link "Choose Custom Time" at bounding box center [608, 397] width 162 height 37
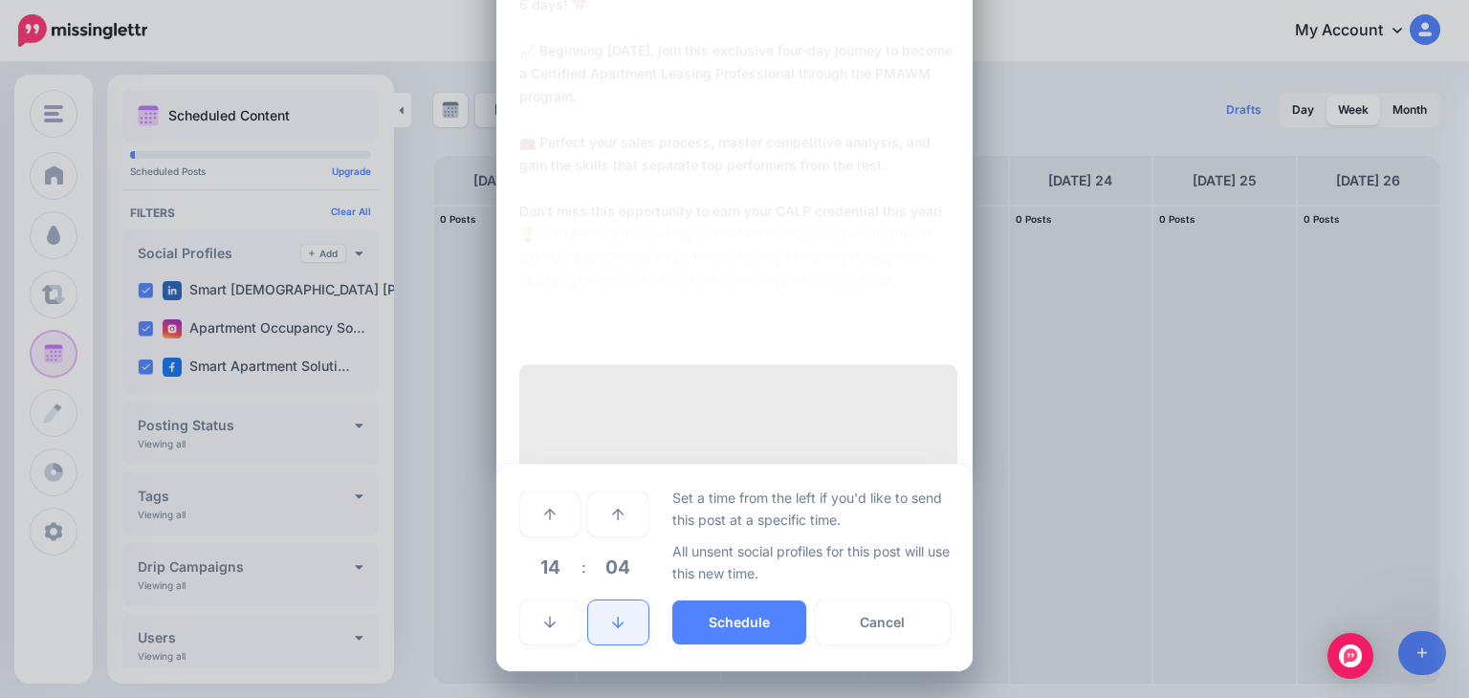
click at [613, 629] on icon at bounding box center [617, 622] width 11 height 13
click at [612, 629] on icon at bounding box center [617, 622] width 11 height 13
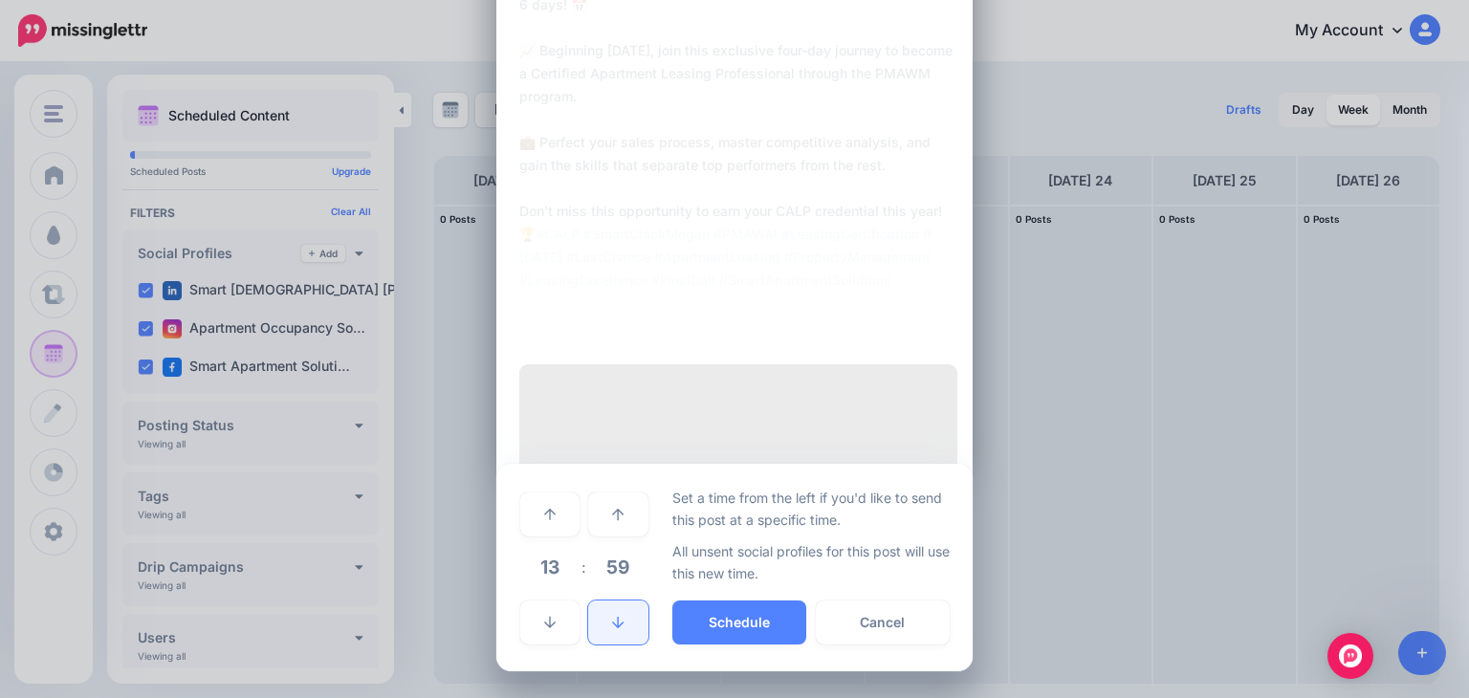
click at [612, 629] on icon at bounding box center [617, 622] width 11 height 13
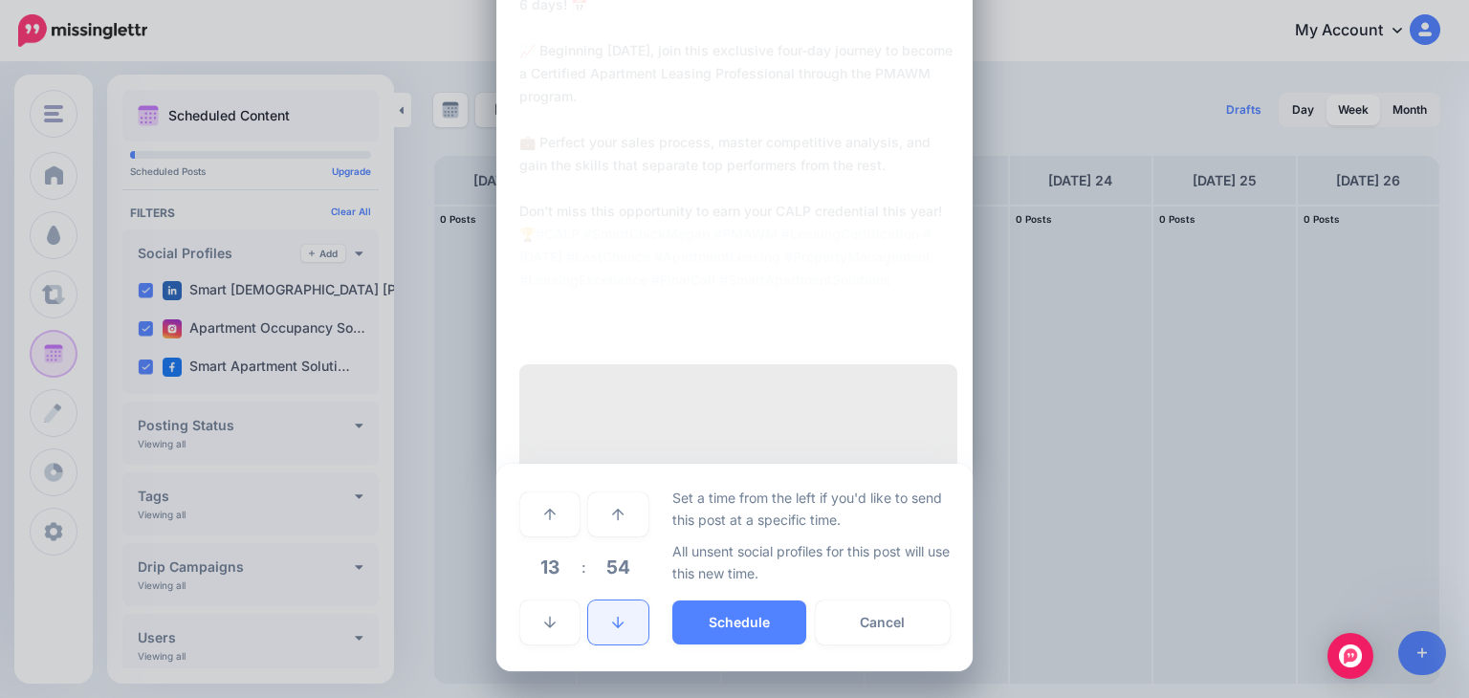
click at [612, 629] on icon at bounding box center [617, 622] width 11 height 13
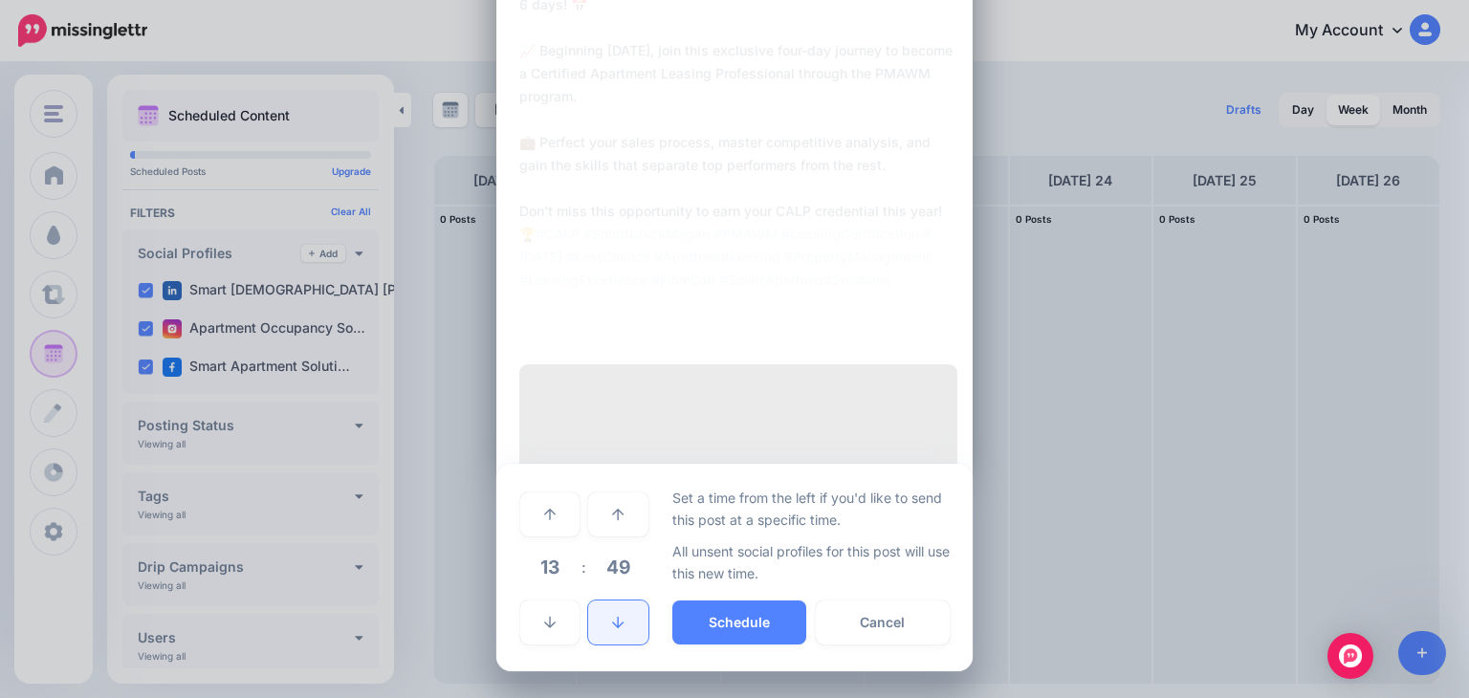
click at [612, 629] on icon at bounding box center [617, 622] width 11 height 13
click at [521, 632] on link at bounding box center [549, 623] width 59 height 44
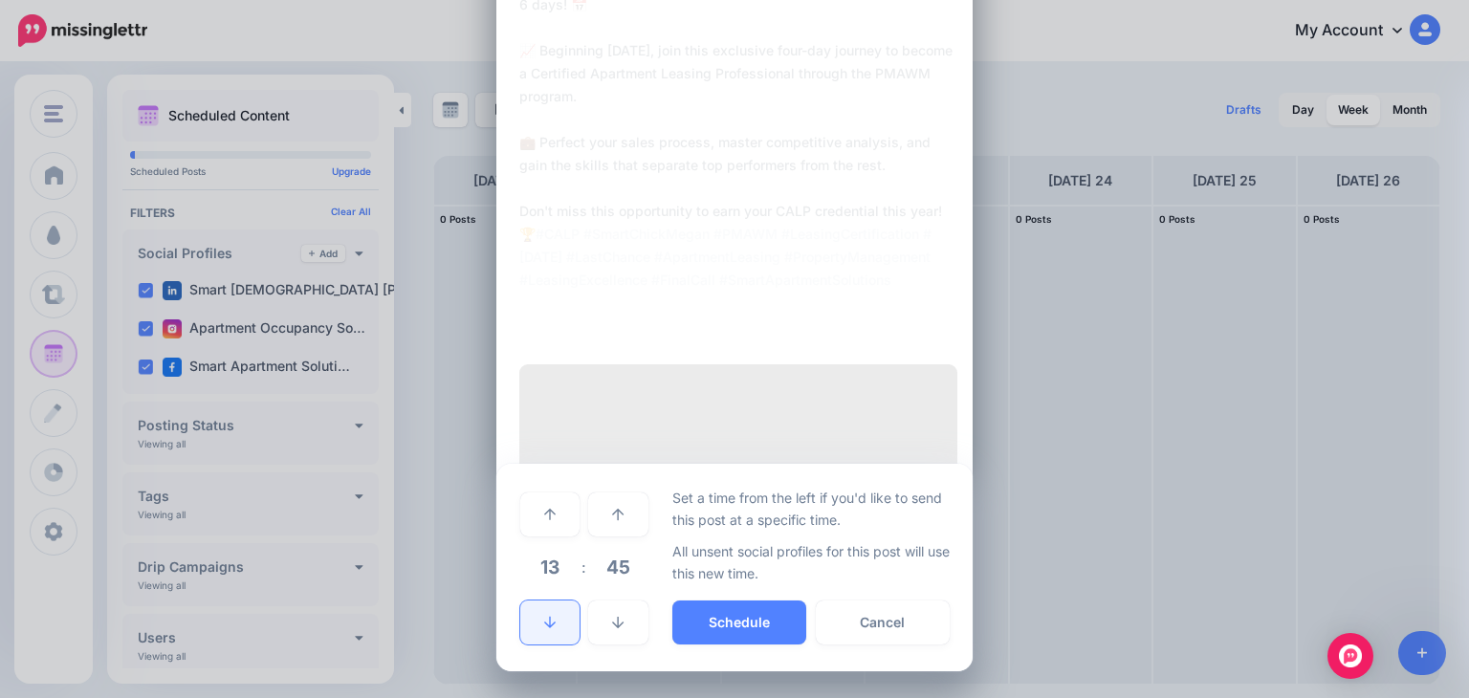
click at [521, 632] on link at bounding box center [549, 623] width 59 height 44
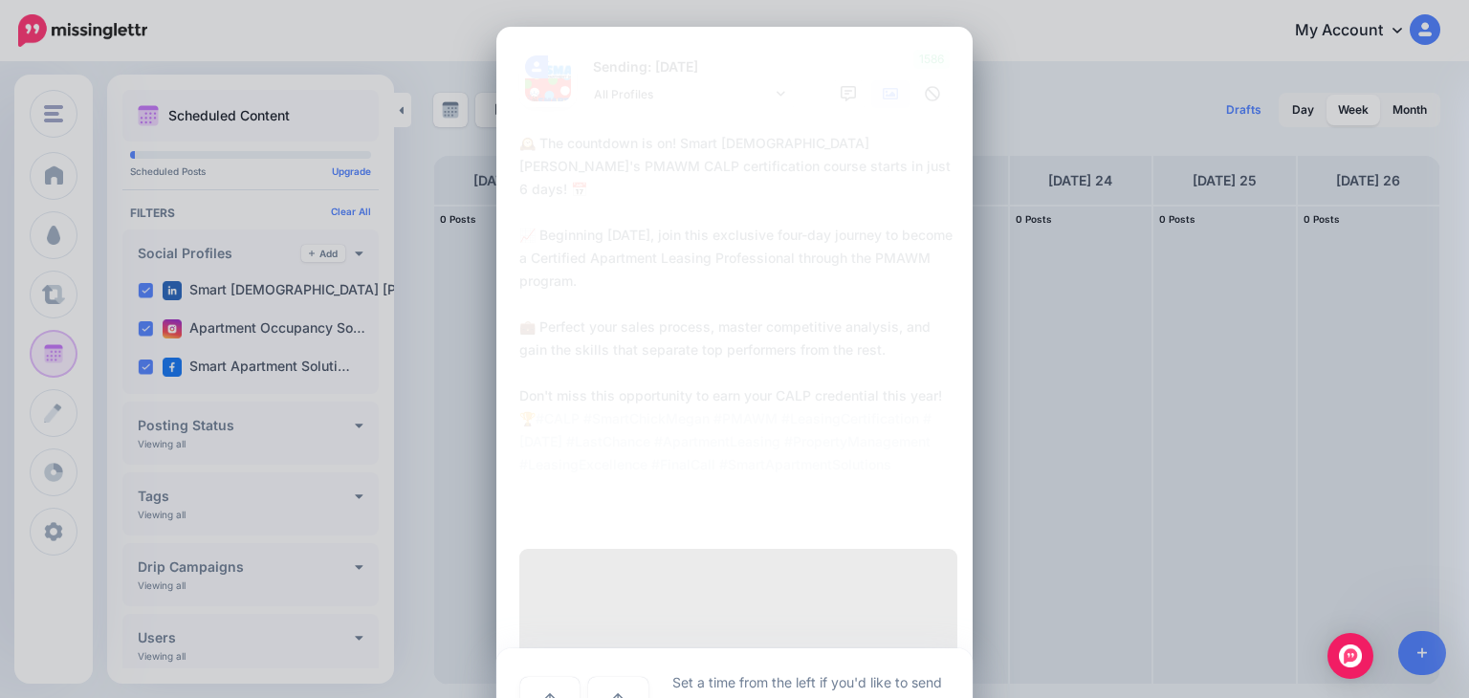
scroll to position [402, 0]
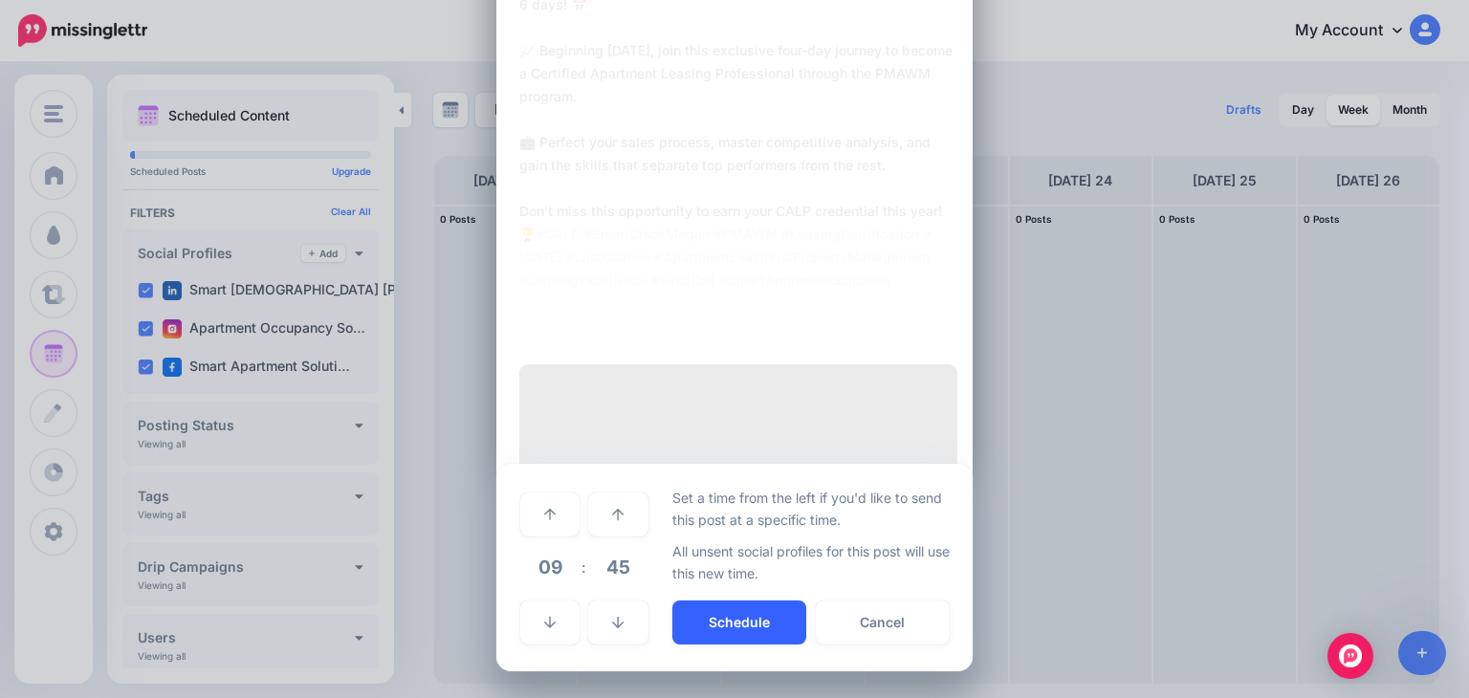
click at [755, 625] on button "Schedule" at bounding box center [739, 623] width 134 height 44
